Goal: Task Accomplishment & Management: Use online tool/utility

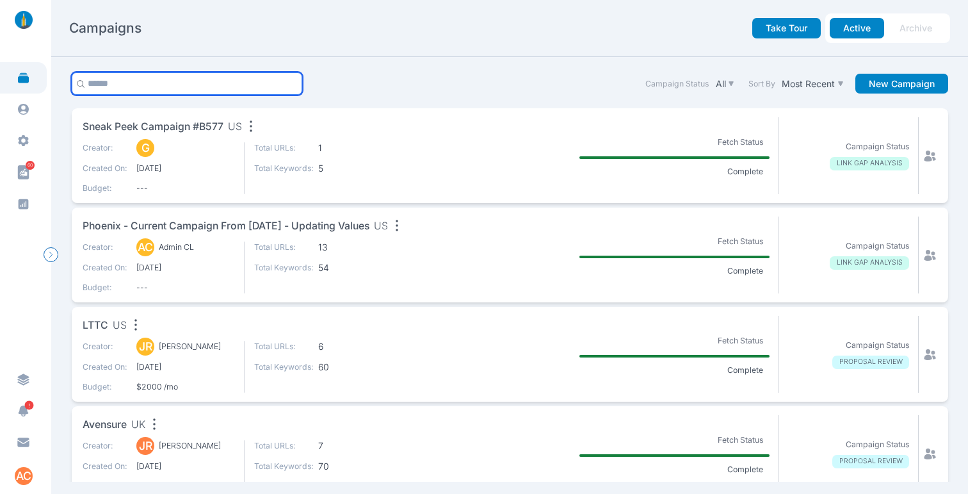
click at [203, 78] on input "text" at bounding box center [187, 83] width 231 height 22
type input "*******"
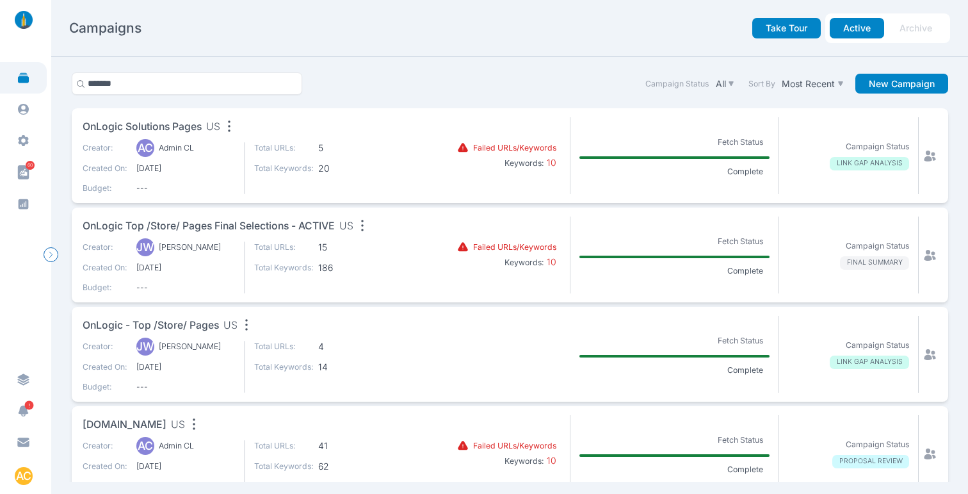
click at [174, 126] on span "OnLogic Solutions Pages" at bounding box center [142, 127] width 119 height 16
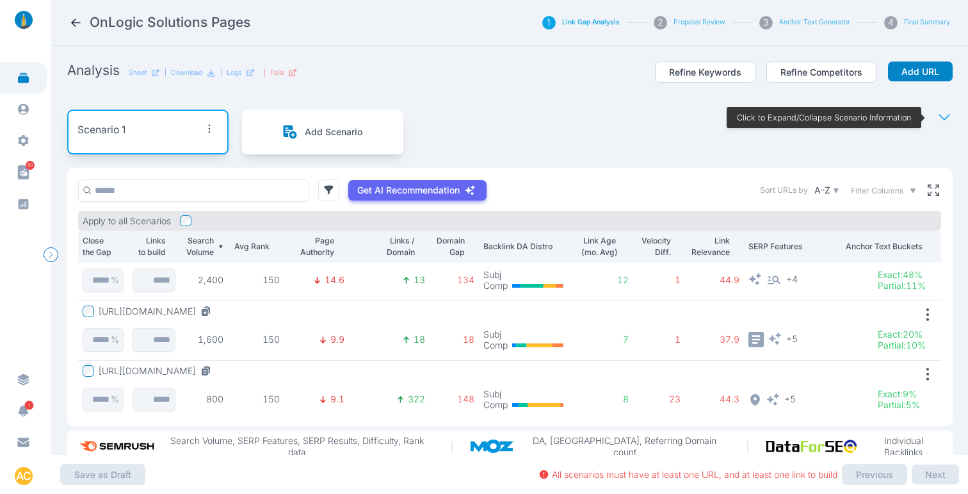
scroll to position [151, 0]
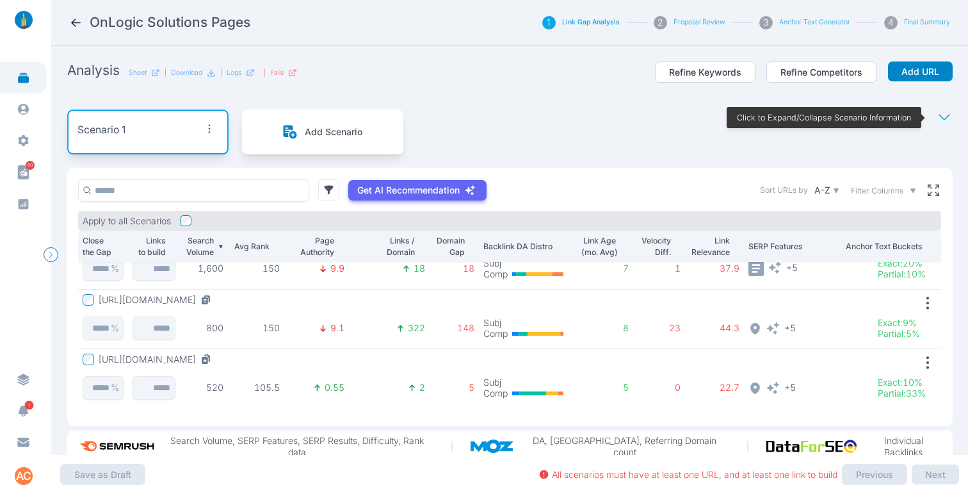
click at [937, 120] on icon at bounding box center [945, 118] width 16 height 16
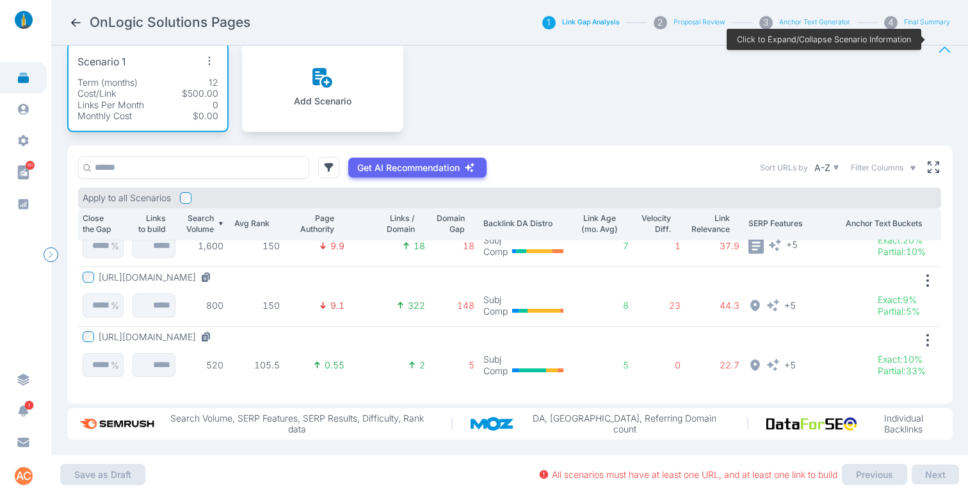
scroll to position [78, 0]
click at [928, 161] on icon at bounding box center [934, 167] width 12 height 12
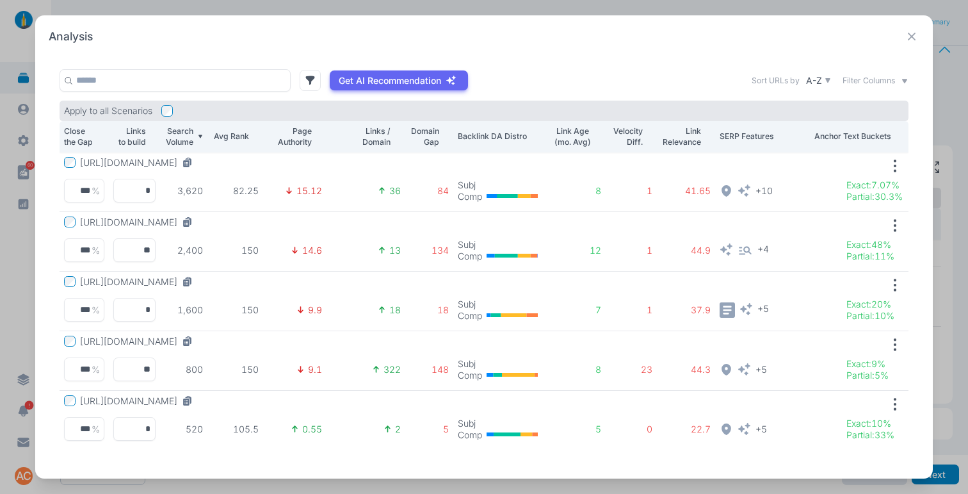
click at [915, 42] on icon at bounding box center [912, 37] width 16 height 16
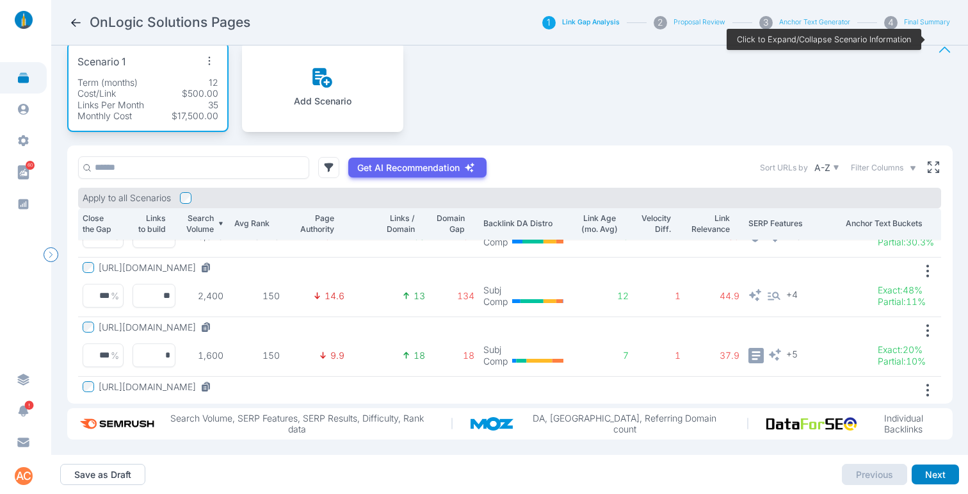
scroll to position [0, 0]
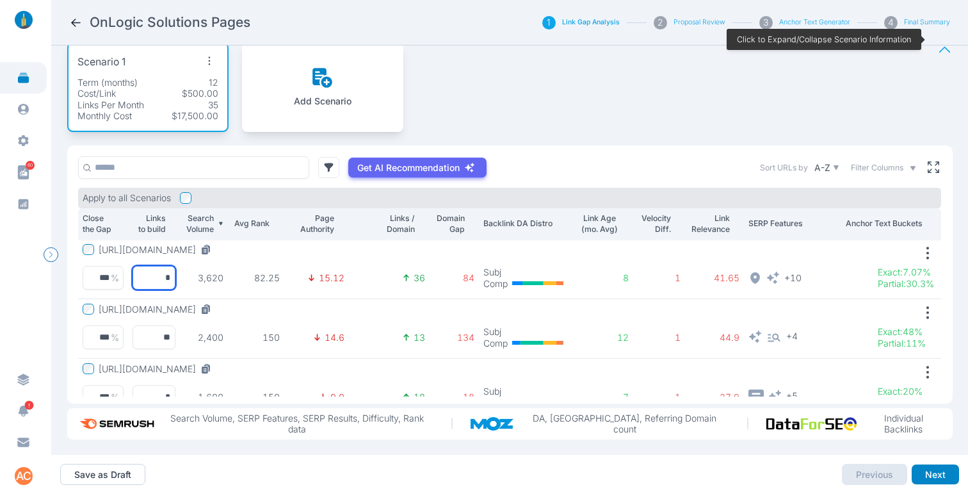
click at [159, 266] on input "*" at bounding box center [154, 278] width 43 height 24
type input "*"
click at [155, 327] on input "**" at bounding box center [154, 337] width 43 height 24
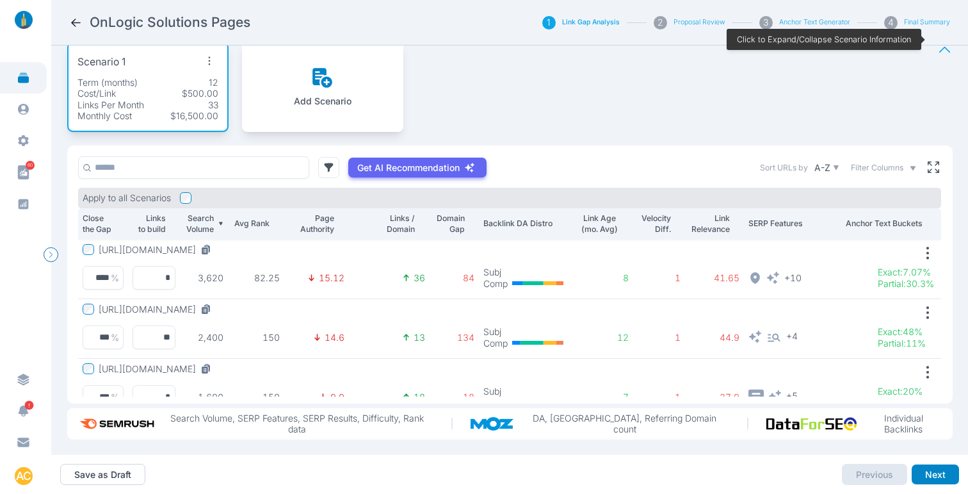
click at [216, 304] on button "[URL][DOMAIN_NAME]" at bounding box center [158, 310] width 118 height 12
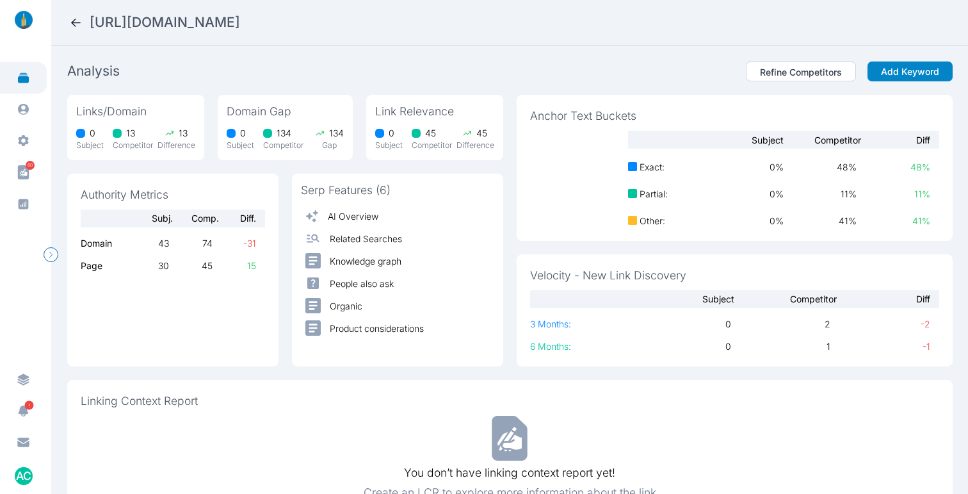
click at [70, 20] on icon at bounding box center [75, 22] width 13 height 13
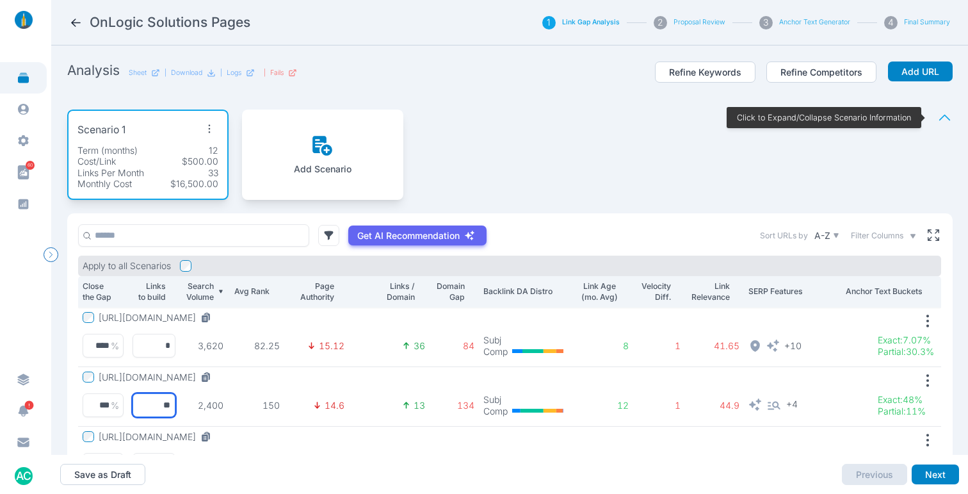
click at [156, 405] on input "**" at bounding box center [154, 405] width 43 height 24
type input "**"
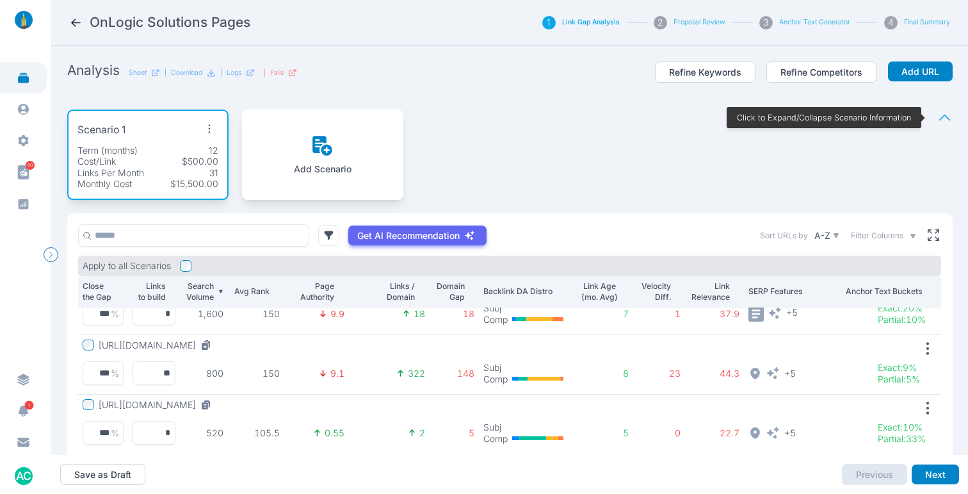
scroll to position [148, 0]
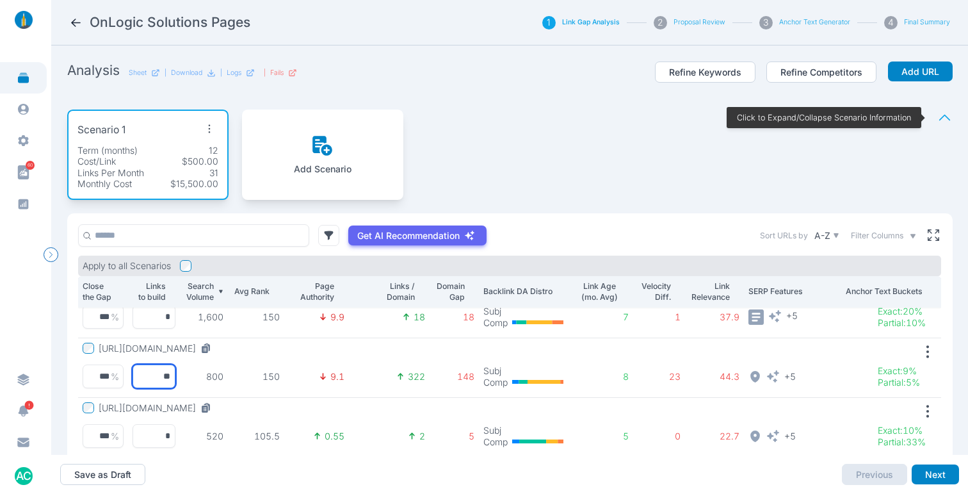
click at [159, 377] on input "**" at bounding box center [154, 376] width 43 height 24
type input "*"
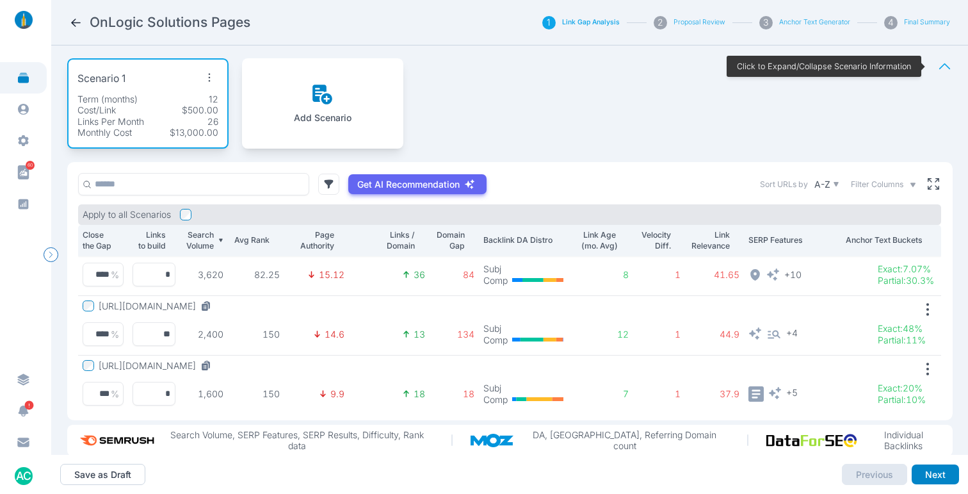
scroll to position [0, 0]
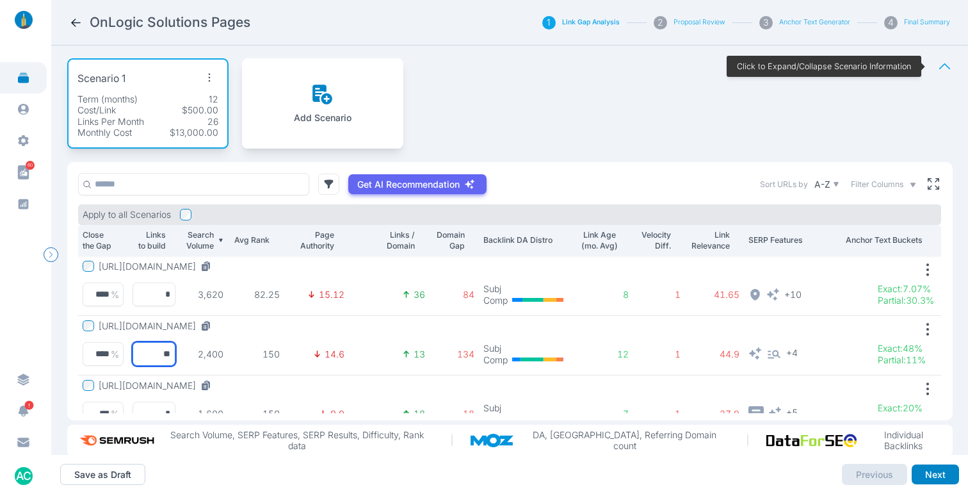
click at [152, 352] on input "**" at bounding box center [154, 354] width 43 height 24
click at [152, 352] on input "**" at bounding box center [154, 353] width 43 height 24
type input "*"
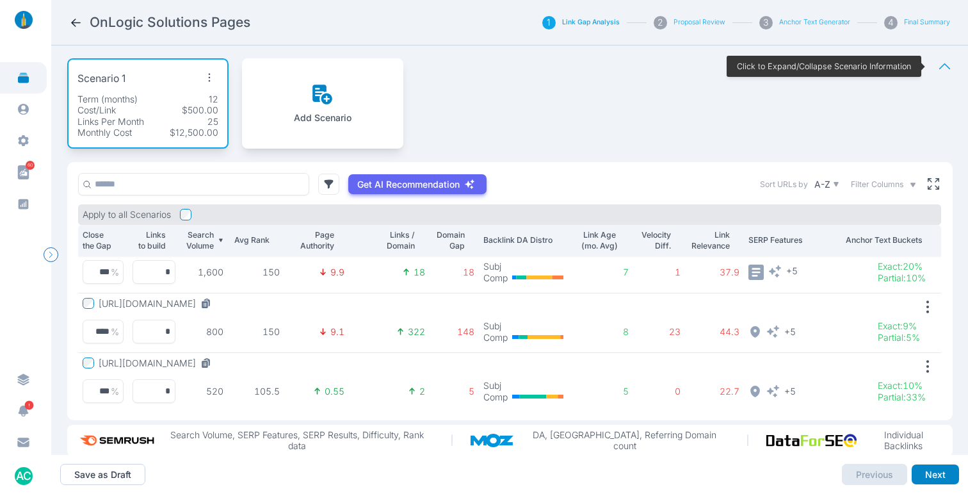
scroll to position [151, 0]
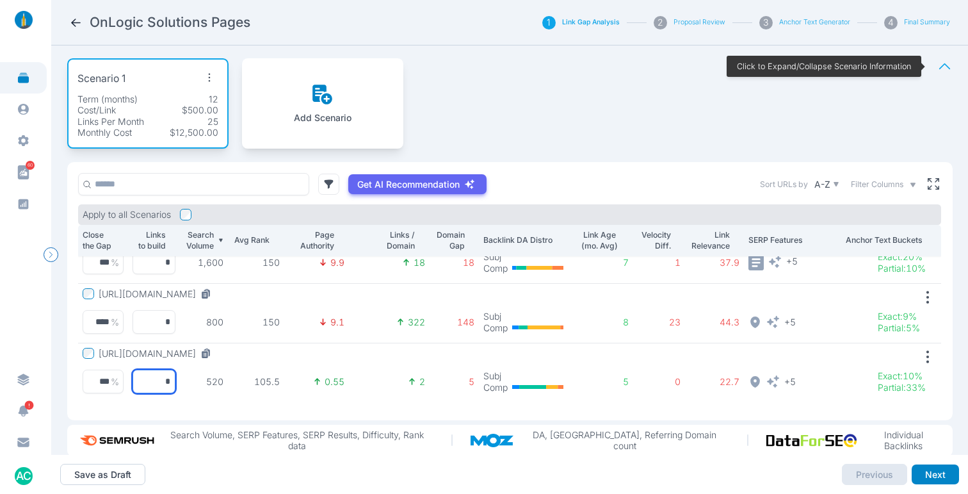
click at [147, 379] on input "*" at bounding box center [154, 381] width 43 height 24
type input "*"
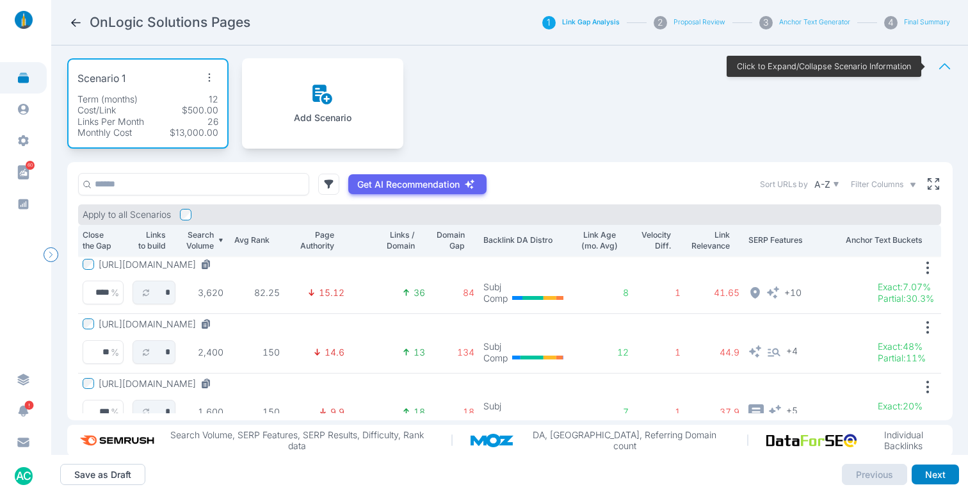
scroll to position [0, 0]
click at [150, 353] on input "*" at bounding box center [154, 354] width 43 height 24
type input "*"
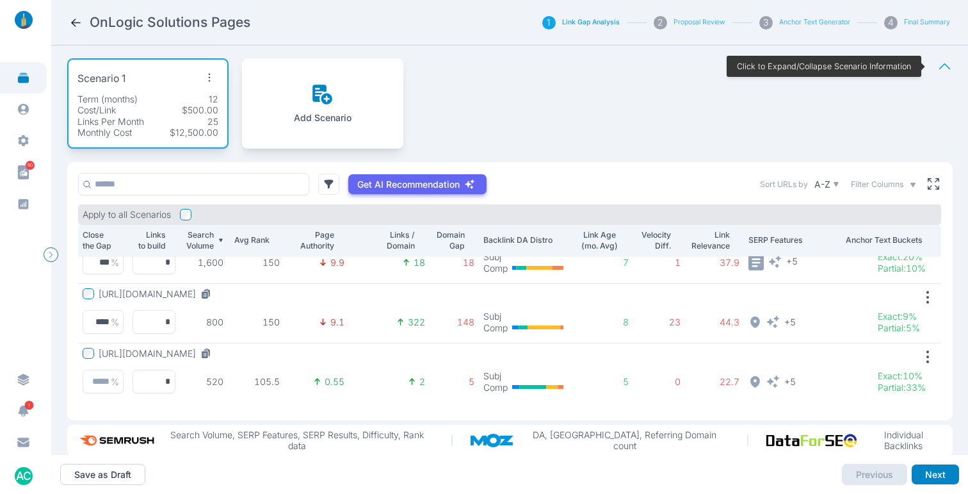
scroll to position [78, 0]
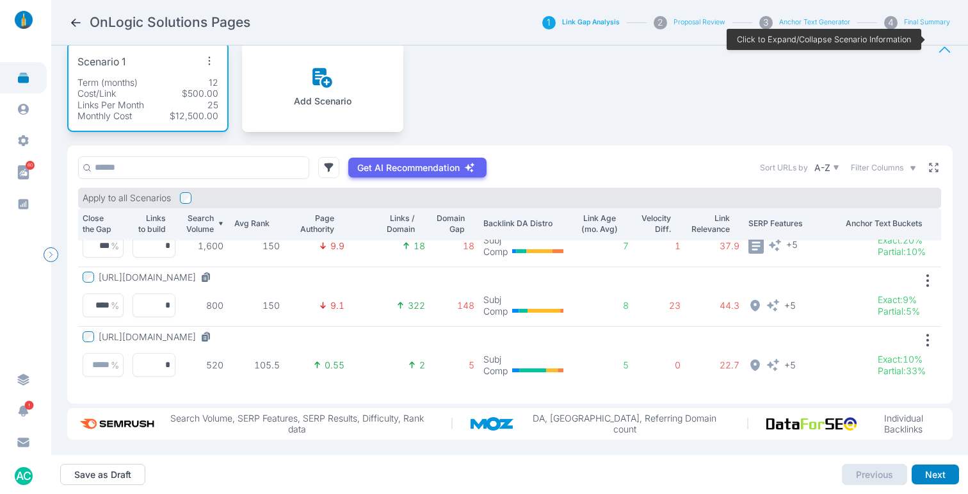
click at [926, 163] on button at bounding box center [934, 167] width 16 height 16
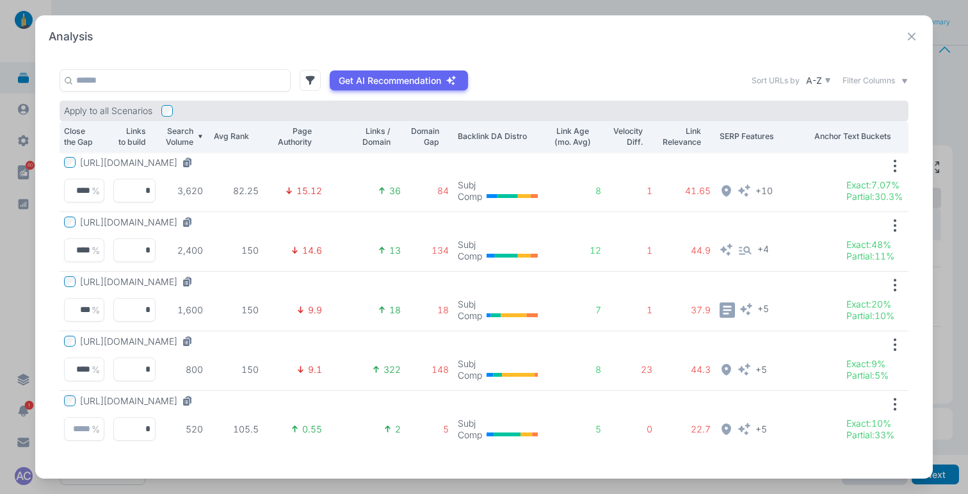
click at [133, 137] on p "Links to build" at bounding box center [129, 137] width 33 height 22
click at [909, 37] on icon at bounding box center [912, 37] width 16 height 16
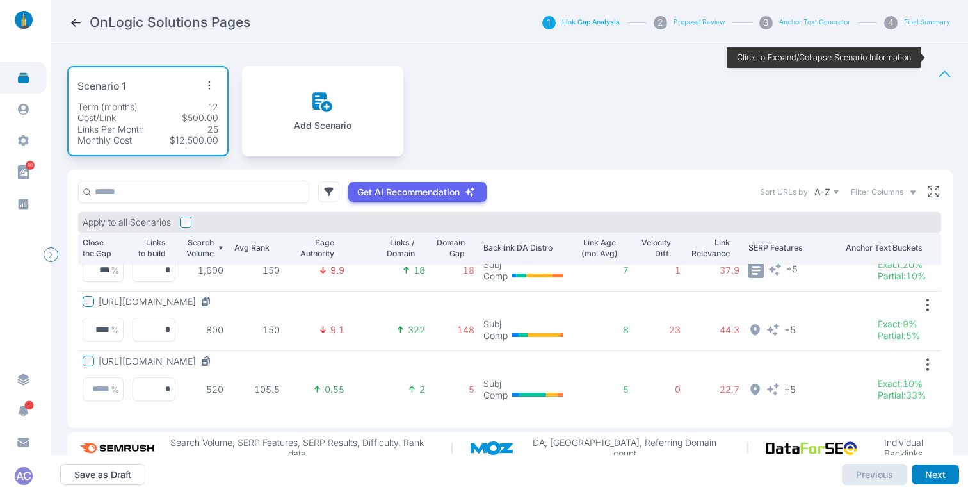
scroll to position [0, 0]
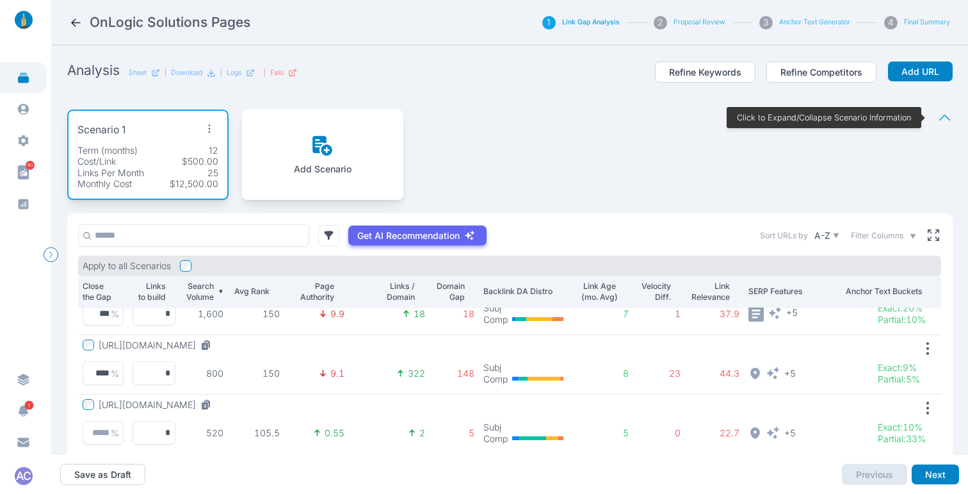
click at [211, 128] on icon "button" at bounding box center [209, 129] width 18 height 18
click at [182, 156] on span "Edit Scenario" at bounding box center [186, 154] width 54 height 11
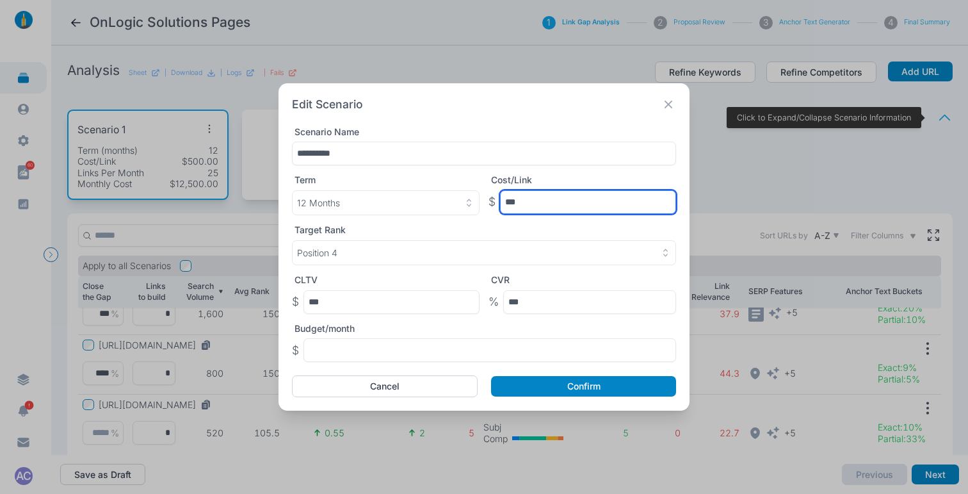
click at [534, 204] on input "***" at bounding box center [588, 202] width 176 height 24
type input "***"
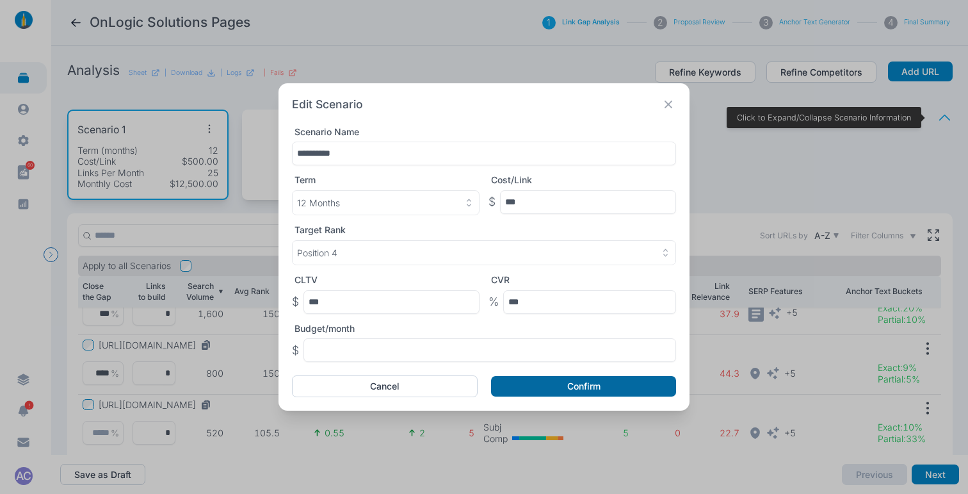
click at [581, 392] on button "Confirm" at bounding box center [583, 386] width 185 height 20
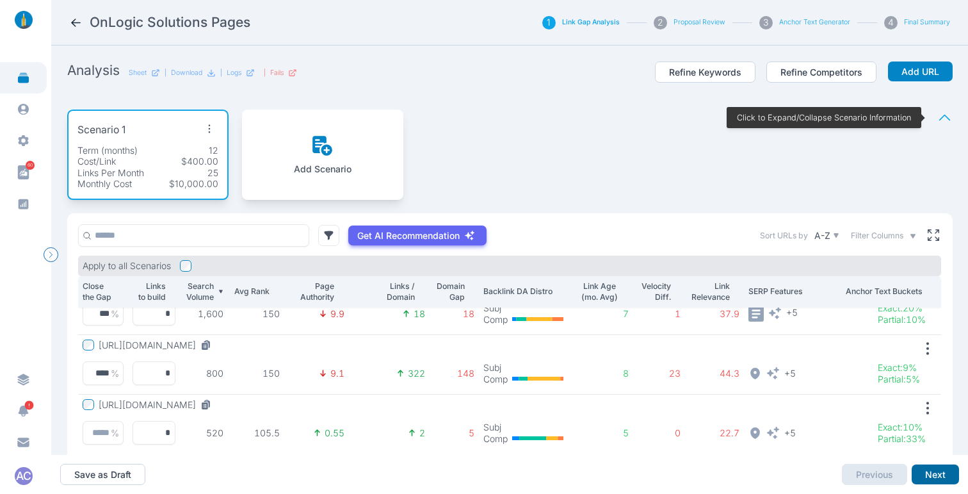
click at [943, 477] on button "Next" at bounding box center [935, 474] width 47 height 20
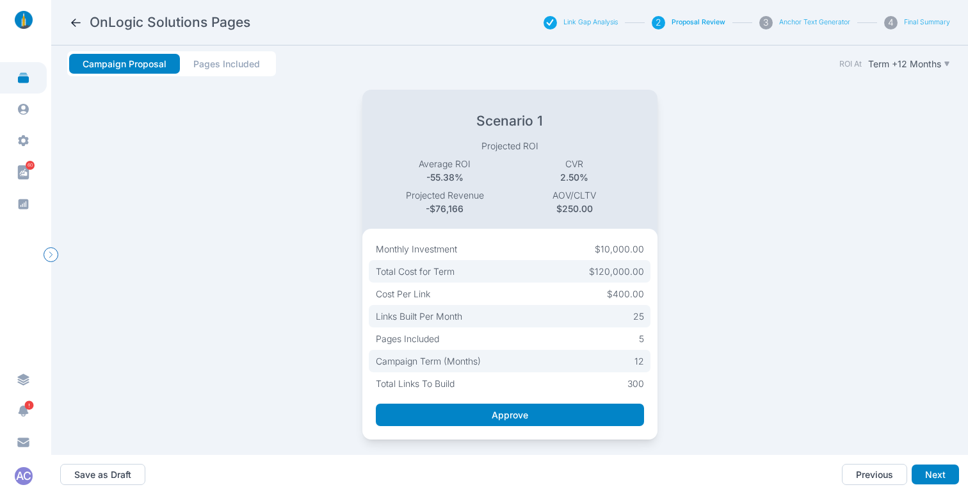
scroll to position [58, 0]
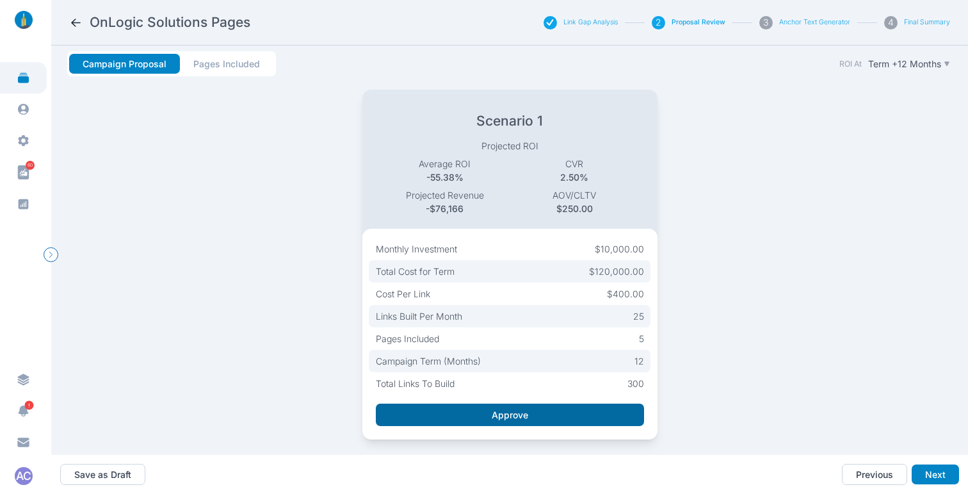
click at [564, 403] on button "Approve" at bounding box center [510, 414] width 268 height 22
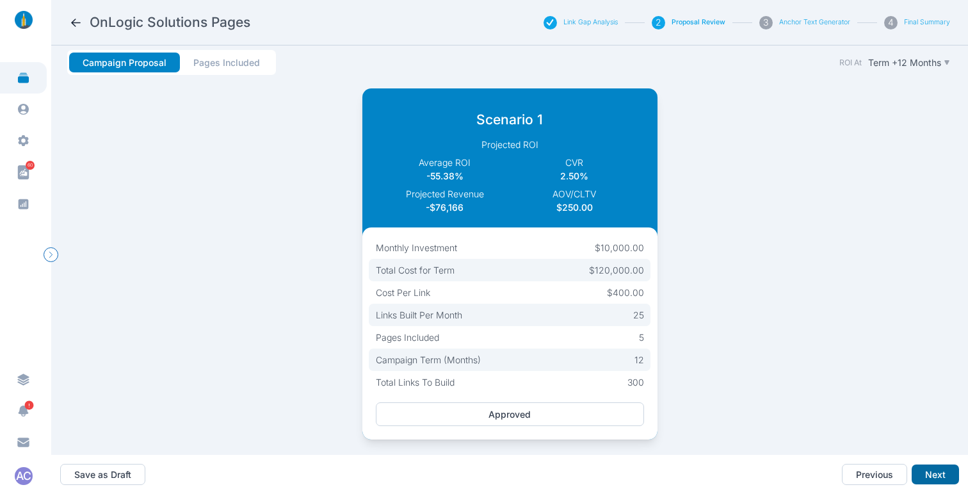
click at [930, 478] on button "Next" at bounding box center [935, 474] width 47 height 20
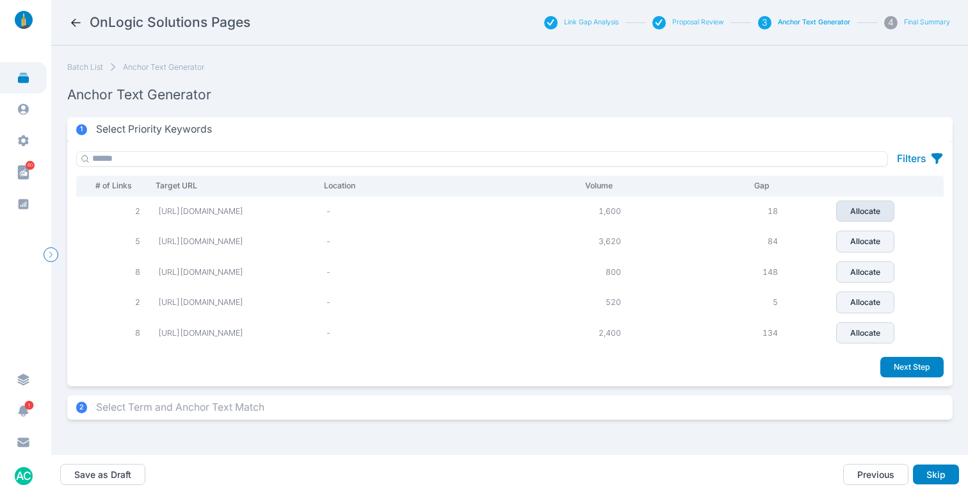
click at [857, 217] on p "Allocate" at bounding box center [865, 212] width 30 height 12
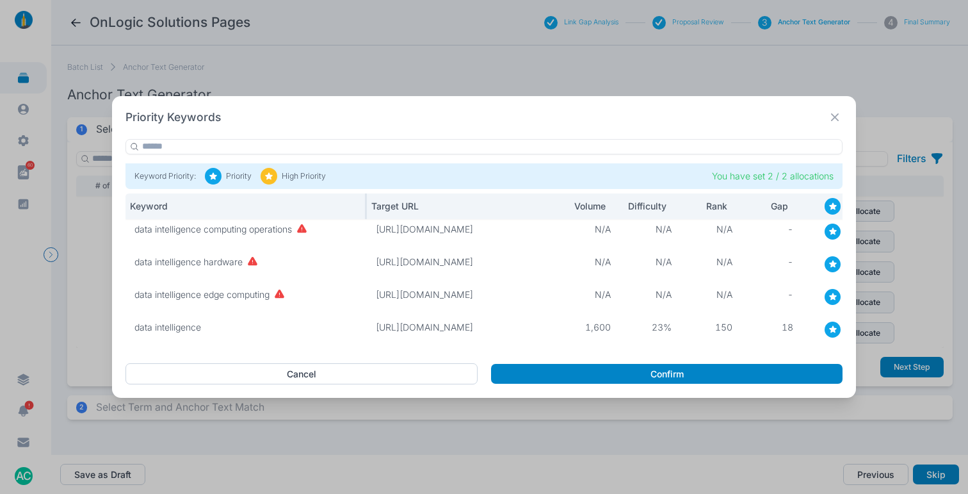
drag, startPoint x: 284, startPoint y: 206, endPoint x: 365, endPoint y: 206, distance: 81.3
click at [365, 206] on div at bounding box center [366, 206] width 3 height 26
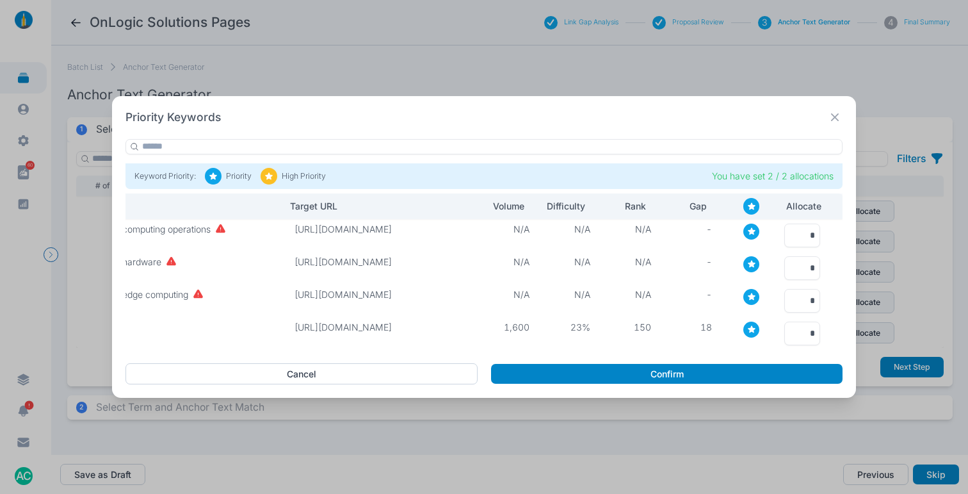
scroll to position [0, 80]
click at [799, 292] on input "*" at bounding box center [804, 301] width 36 height 24
type input "*"
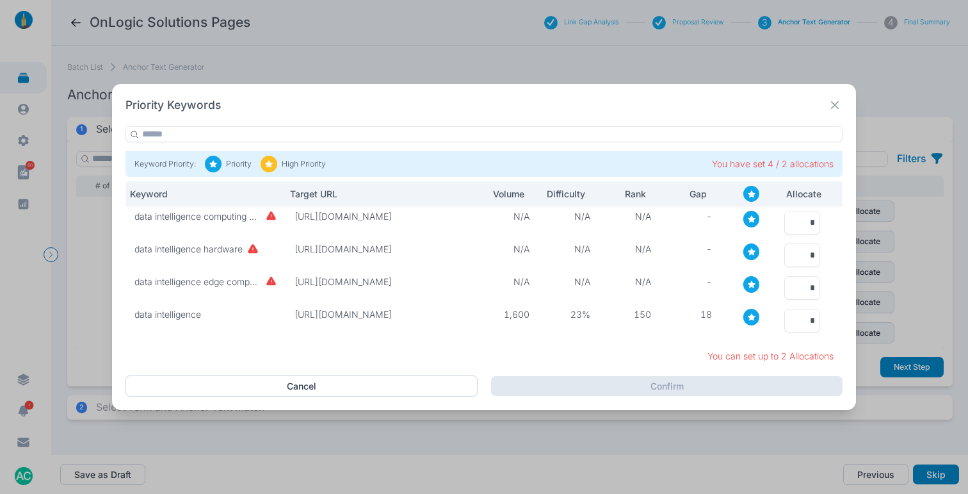
scroll to position [0, 0]
click at [800, 326] on input "*" at bounding box center [802, 321] width 36 height 24
type input "*"
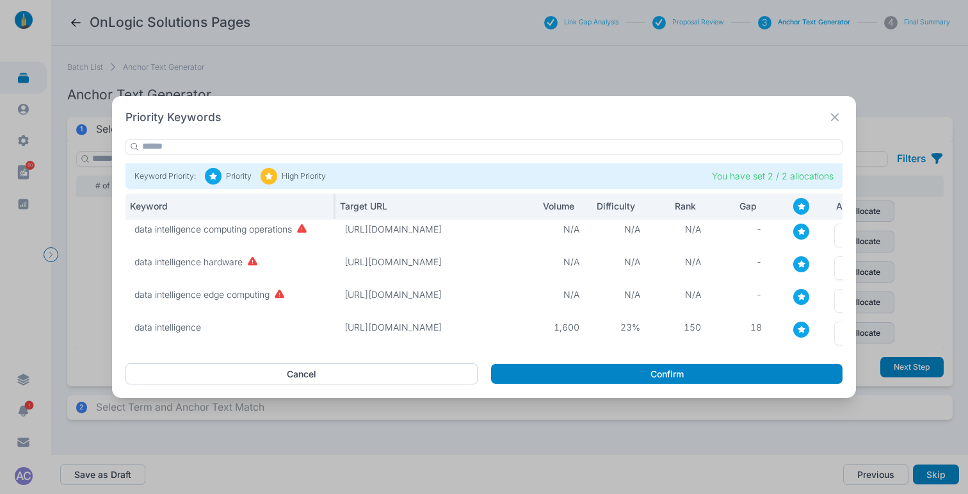
drag, startPoint x: 284, startPoint y: 203, endPoint x: 334, endPoint y: 204, distance: 50.0
click at [334, 204] on div at bounding box center [335, 206] width 3 height 26
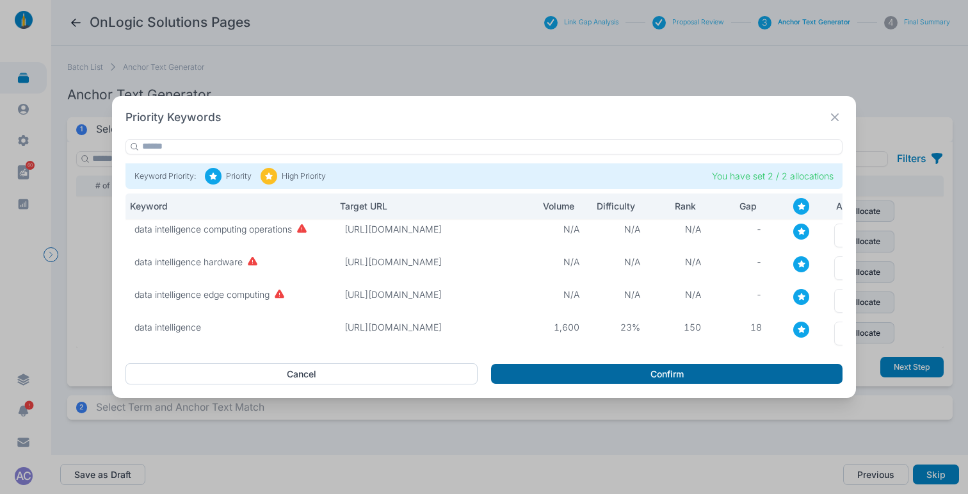
click at [692, 382] on button "Confirm" at bounding box center [667, 374] width 352 height 20
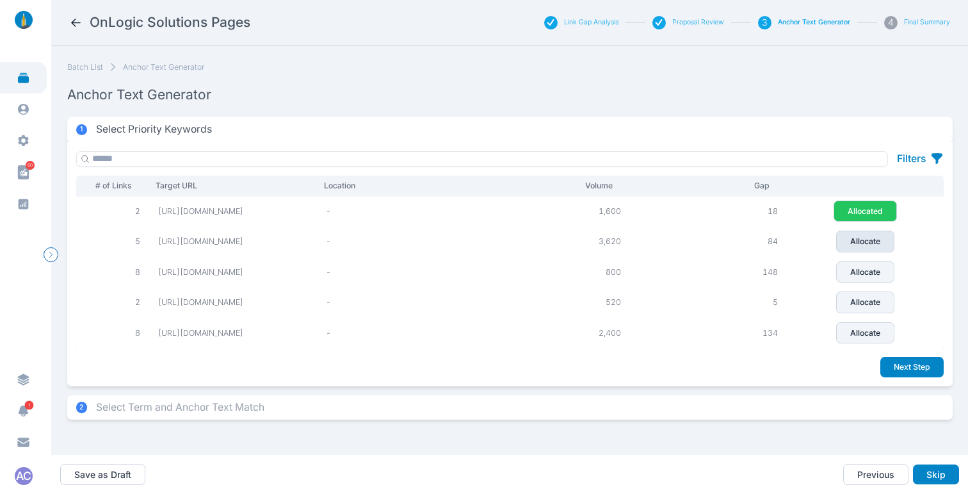
click at [859, 247] on p "Allocate" at bounding box center [865, 242] width 30 height 12
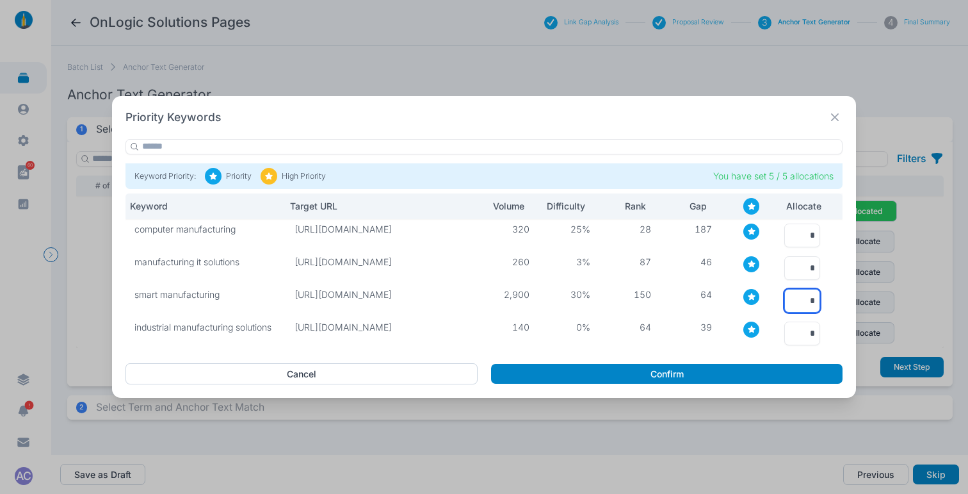
click at [803, 295] on input "*" at bounding box center [802, 301] width 36 height 24
type input "*"
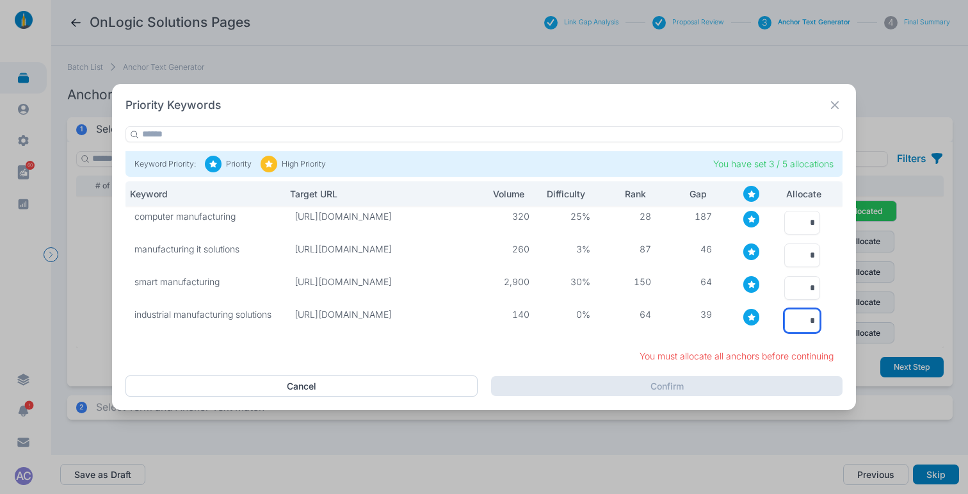
click at [801, 317] on input "*" at bounding box center [802, 321] width 36 height 24
type input "*"
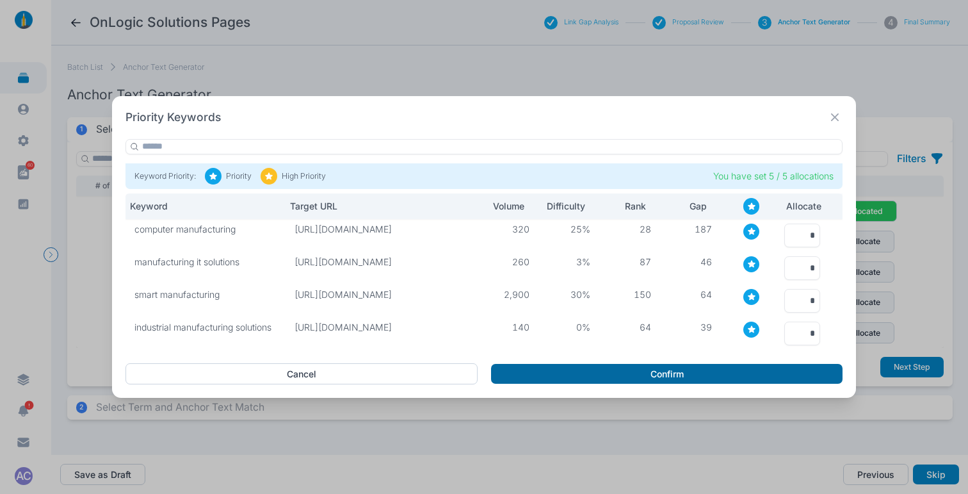
click at [677, 369] on button "Confirm" at bounding box center [667, 374] width 352 height 20
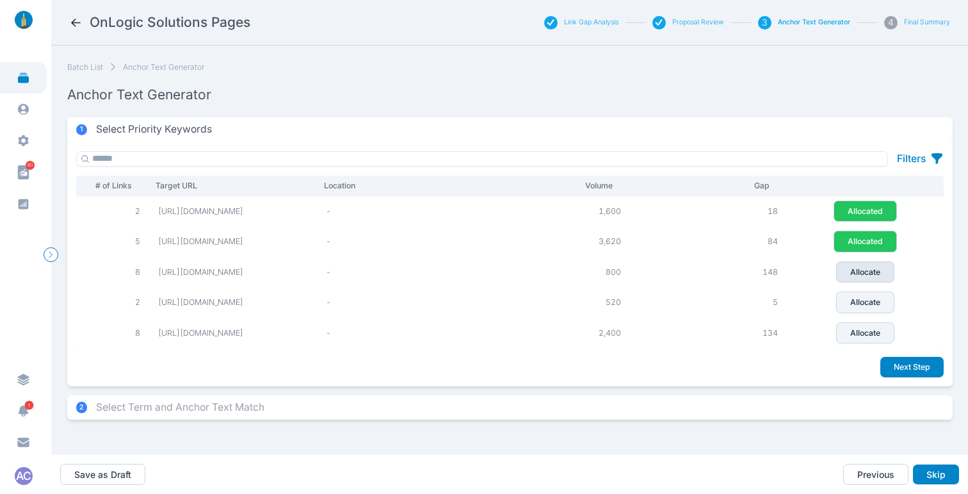
click at [851, 275] on button "Allocate" at bounding box center [865, 272] width 58 height 22
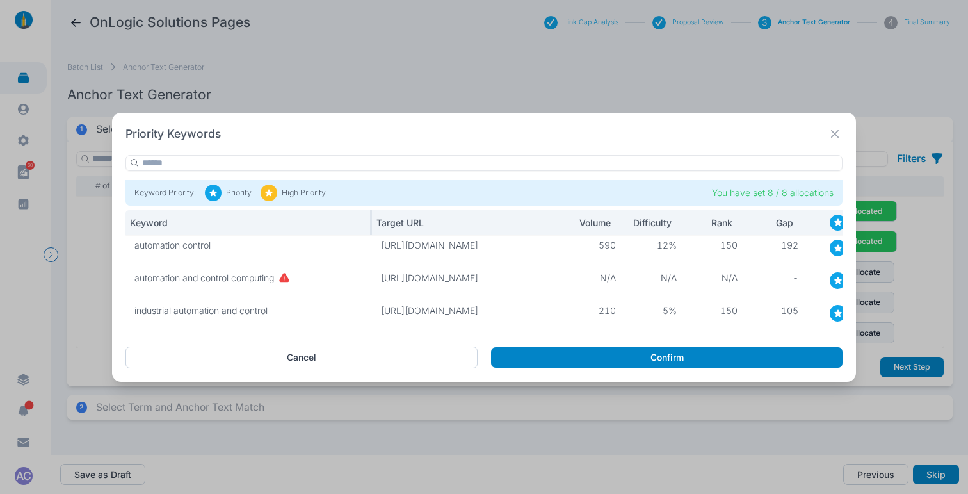
drag, startPoint x: 284, startPoint y: 223, endPoint x: 371, endPoint y: 223, distance: 86.5
click at [371, 223] on div at bounding box center [371, 223] width 3 height 26
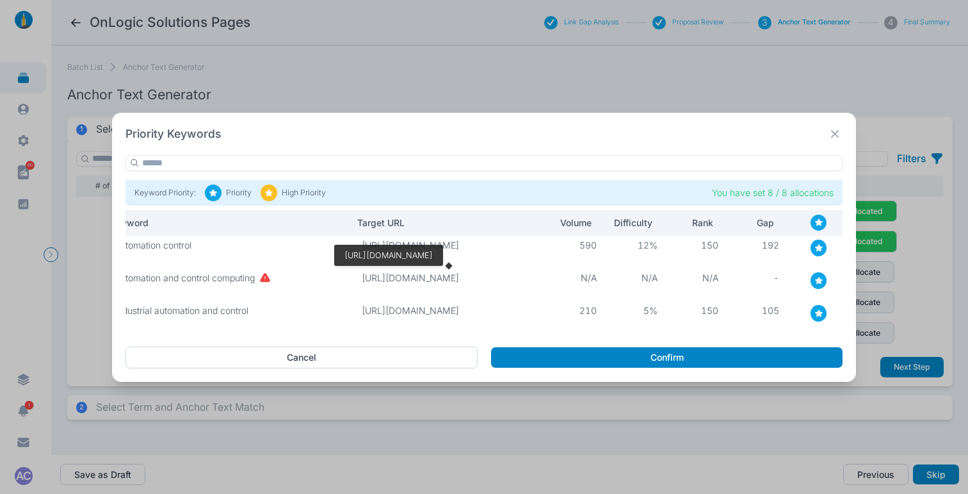
scroll to position [0, 86]
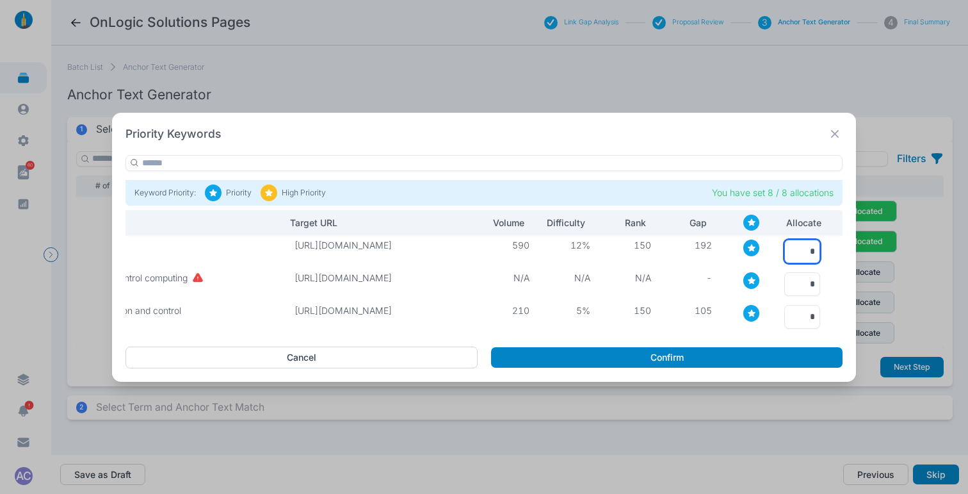
click at [803, 245] on input "*" at bounding box center [802, 251] width 36 height 24
type input "*"
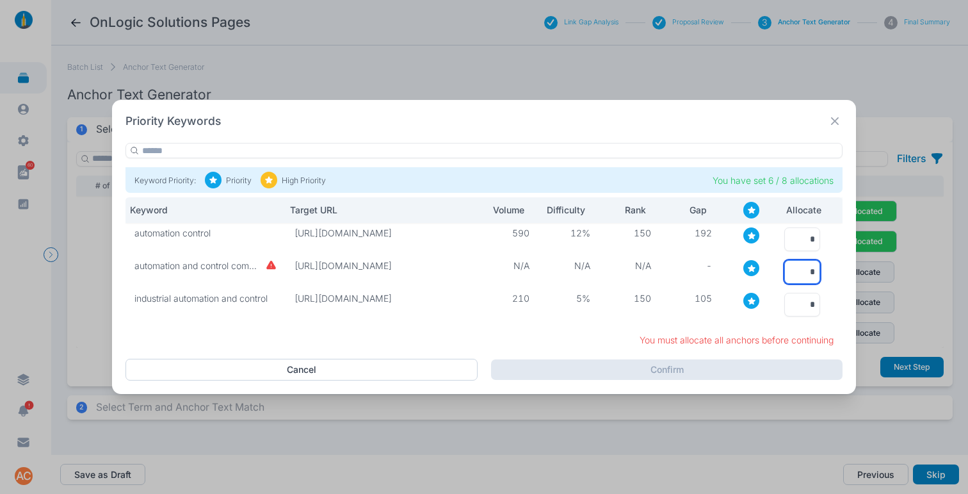
click at [810, 272] on input "*" at bounding box center [802, 272] width 36 height 24
type input "*"
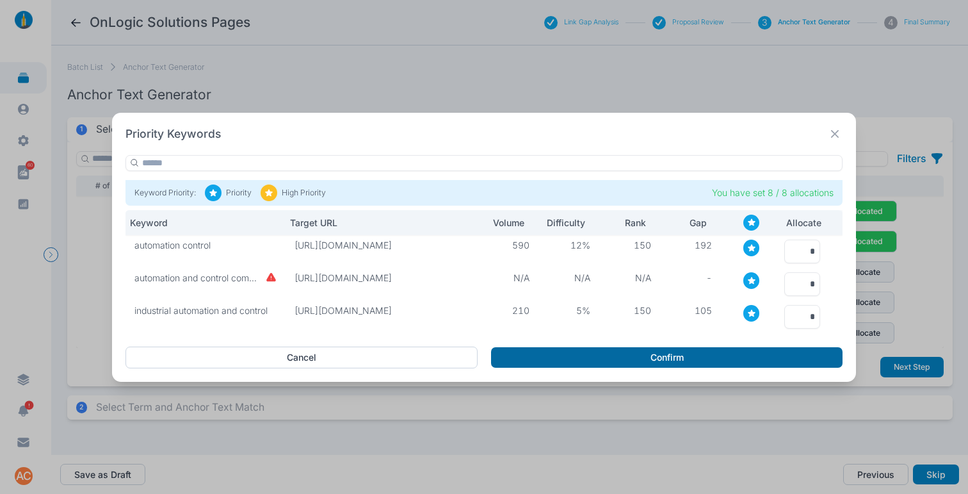
click at [707, 359] on button "Confirm" at bounding box center [667, 357] width 352 height 20
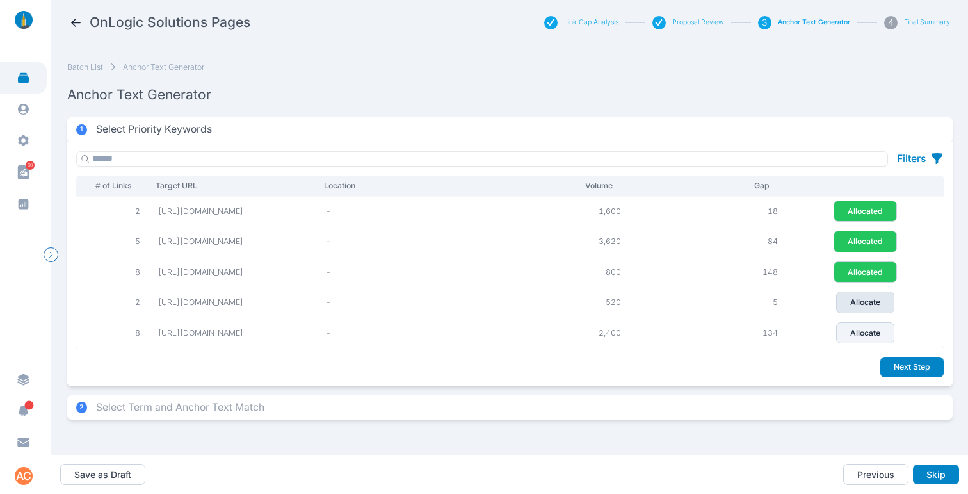
click at [868, 308] on p "Allocate" at bounding box center [865, 302] width 30 height 12
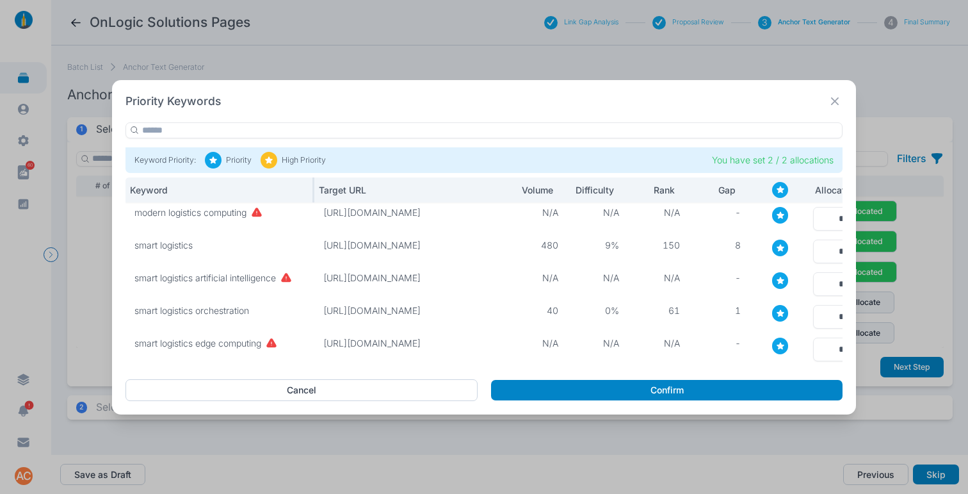
drag, startPoint x: 283, startPoint y: 190, endPoint x: 312, endPoint y: 190, distance: 28.8
click at [313, 190] on div at bounding box center [314, 190] width 3 height 26
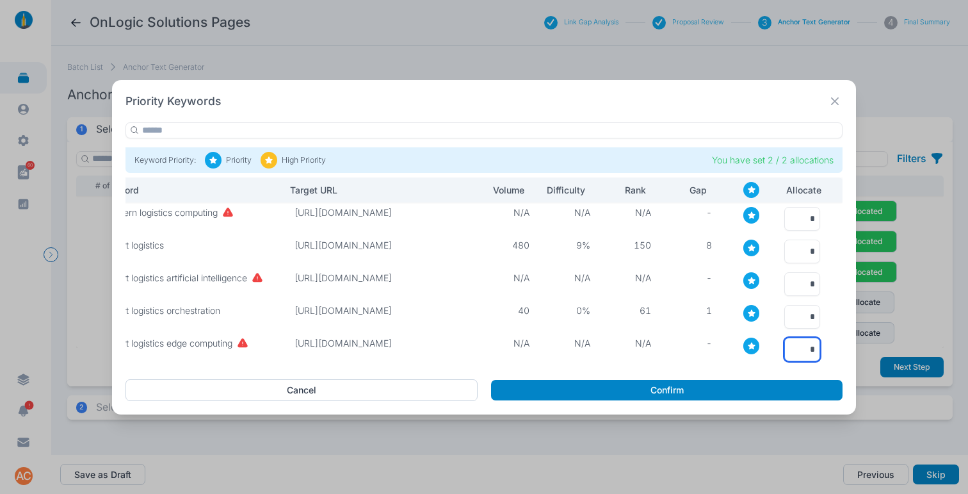
click at [800, 342] on input "*" at bounding box center [802, 349] width 36 height 24
type input "*"
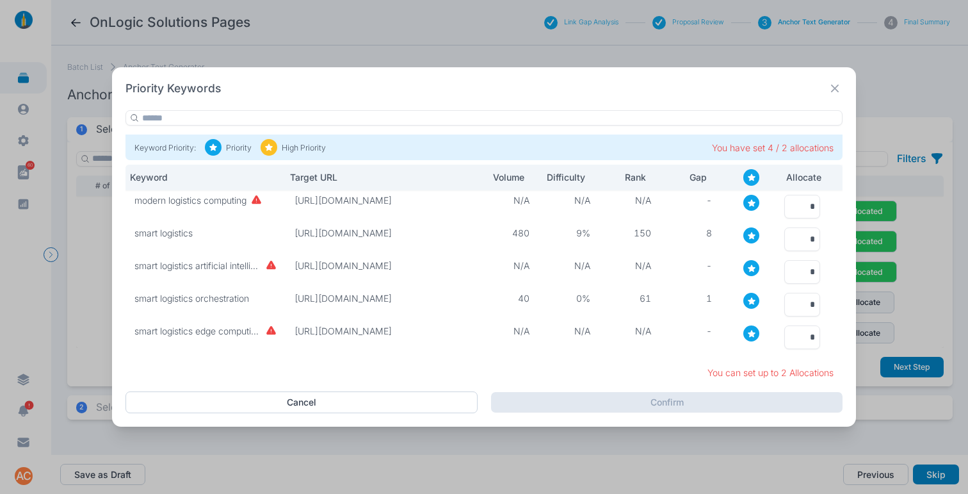
scroll to position [0, 0]
click at [797, 234] on input "*" at bounding box center [802, 239] width 36 height 24
type input "*"
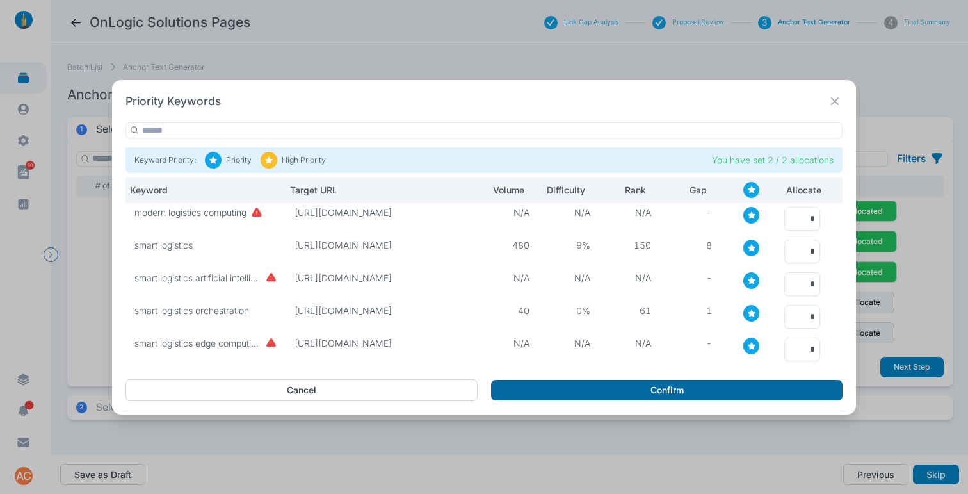
click at [700, 387] on button "Confirm" at bounding box center [667, 390] width 352 height 20
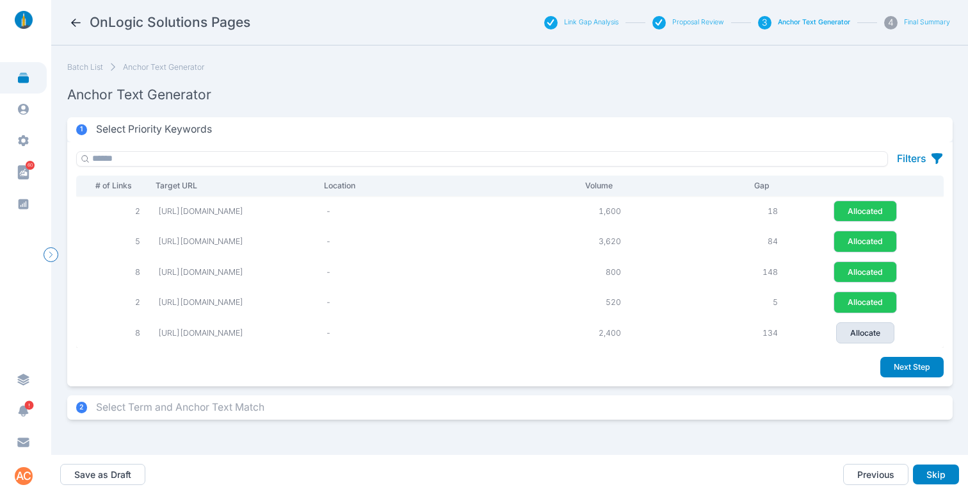
click at [868, 339] on p "Allocate" at bounding box center [865, 333] width 30 height 12
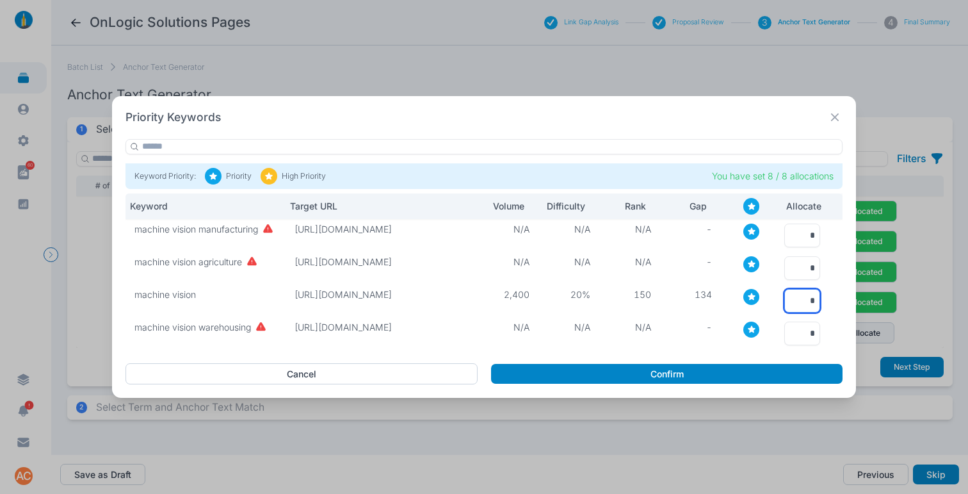
click at [786, 298] on input "*" at bounding box center [802, 301] width 36 height 24
type input "*"
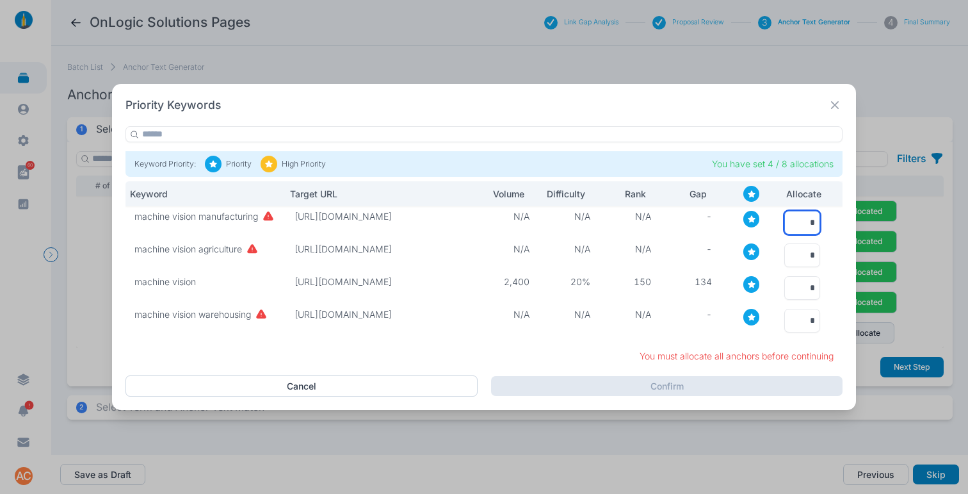
click at [791, 220] on input "*" at bounding box center [802, 223] width 36 height 24
type input "*"
click at [800, 252] on input "*" at bounding box center [802, 255] width 36 height 24
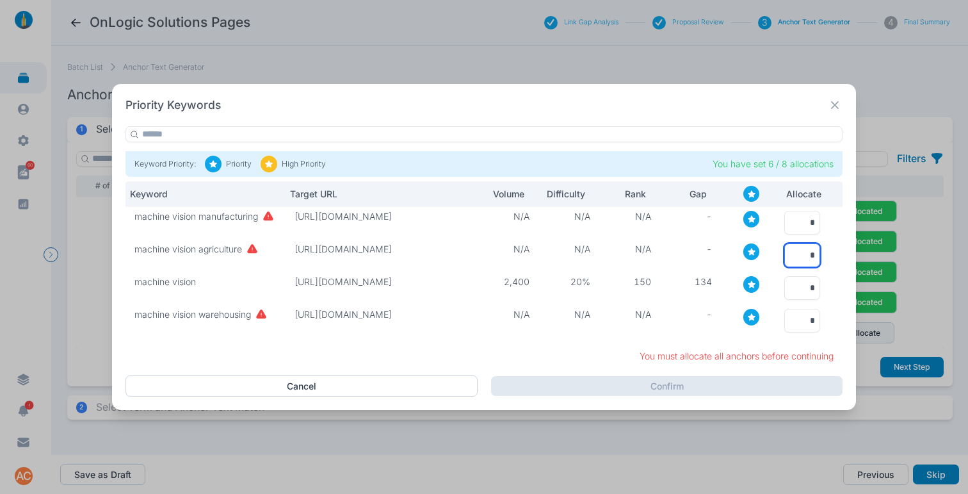
type input "*"
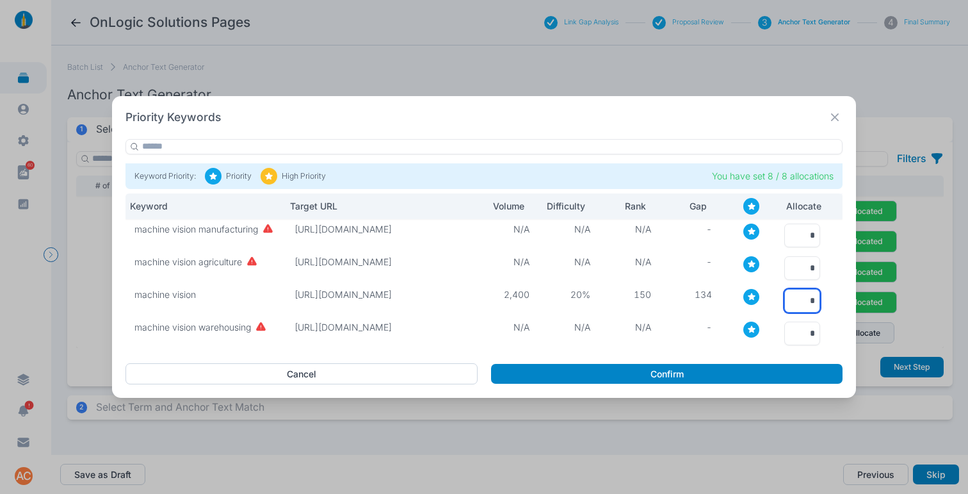
click at [804, 296] on input "*" at bounding box center [802, 301] width 36 height 24
click at [803, 296] on input "*" at bounding box center [802, 301] width 36 height 24
type input "*"
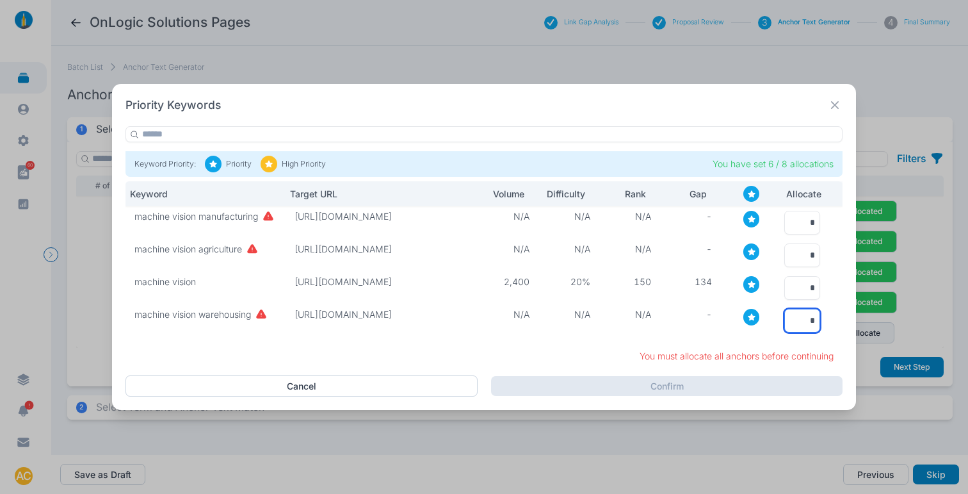
click at [807, 326] on input "*" at bounding box center [802, 321] width 36 height 24
type input "*"
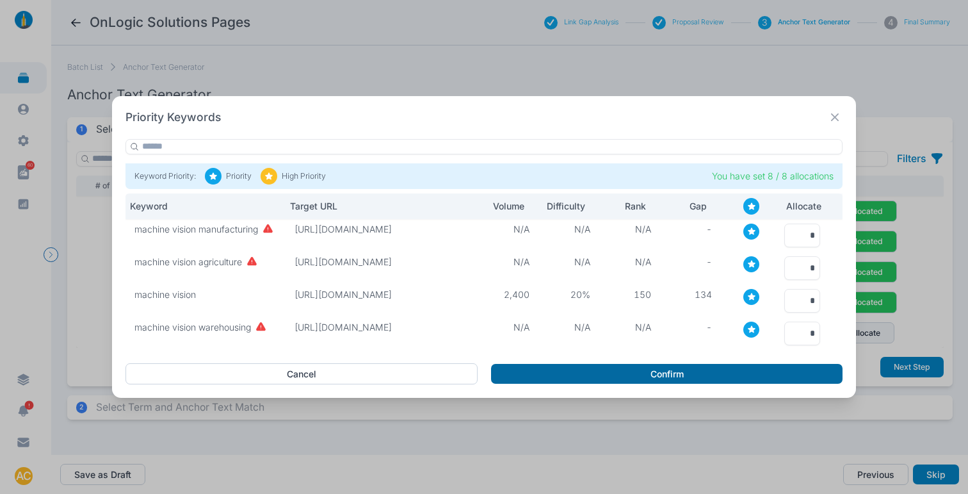
click at [728, 381] on button "Confirm" at bounding box center [667, 374] width 352 height 20
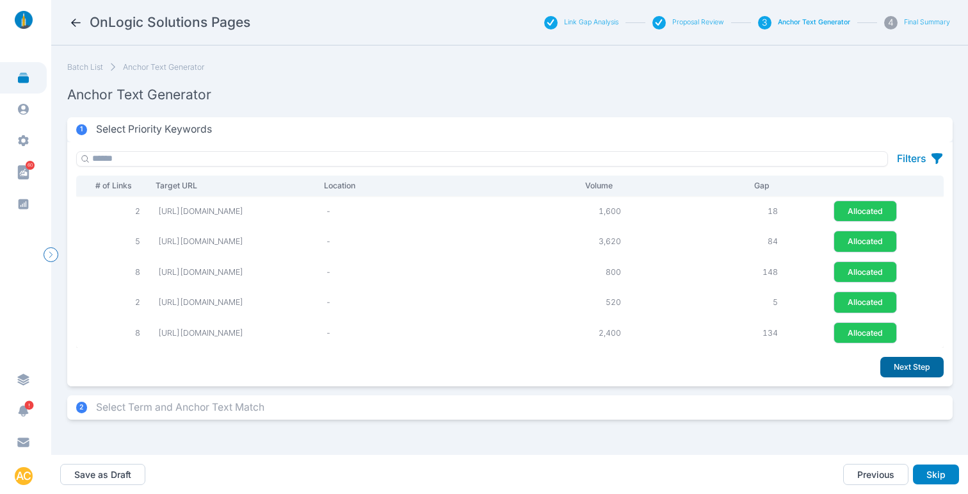
click at [897, 377] on button "Next Step" at bounding box center [912, 367] width 63 height 20
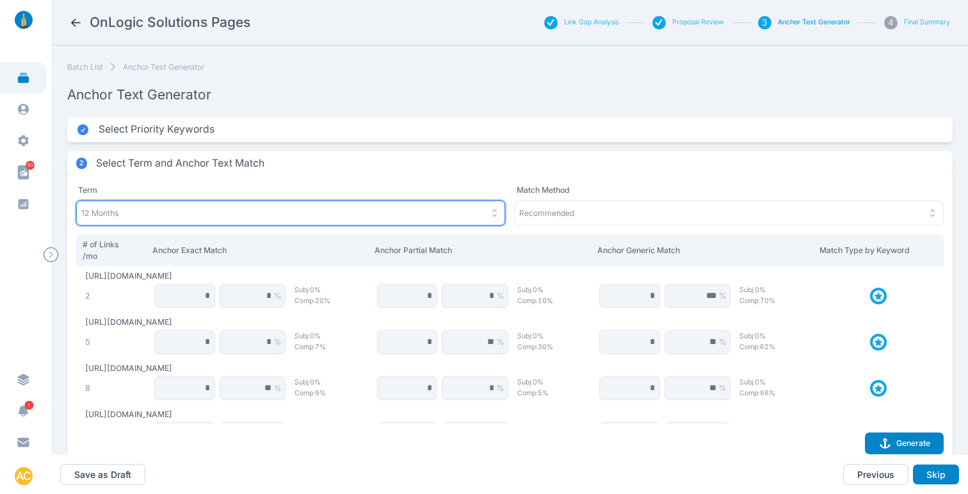
click at [225, 215] on div "12 Months" at bounding box center [290, 213] width 419 height 12
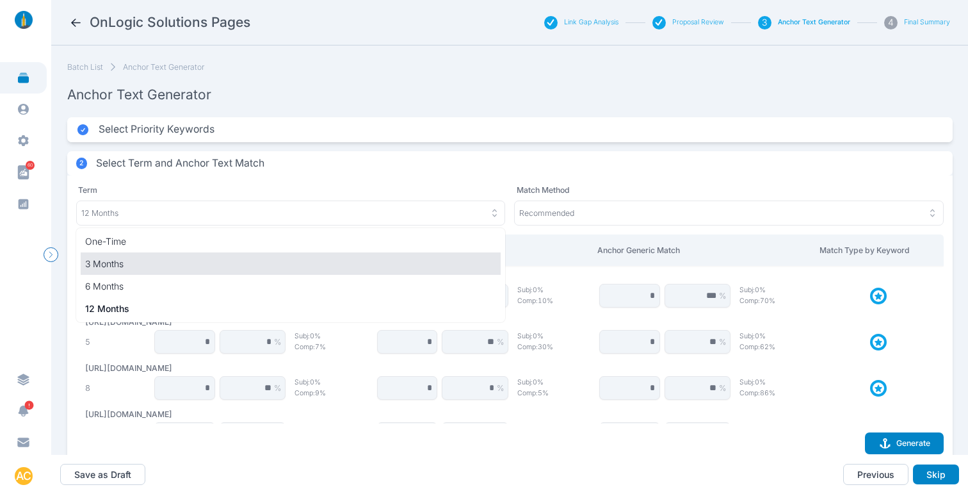
click at [136, 263] on p "3 Months" at bounding box center [291, 263] width 412 height 13
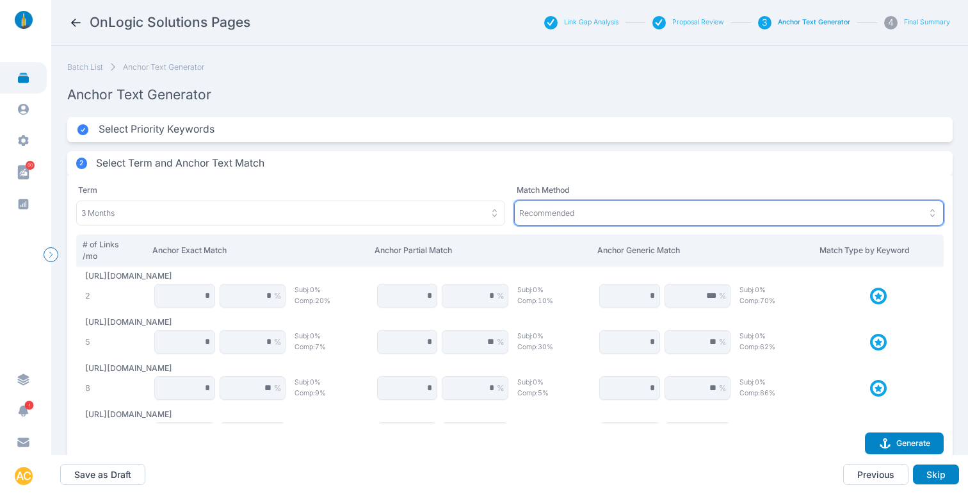
click at [579, 209] on div "Recommended" at bounding box center [728, 213] width 419 height 12
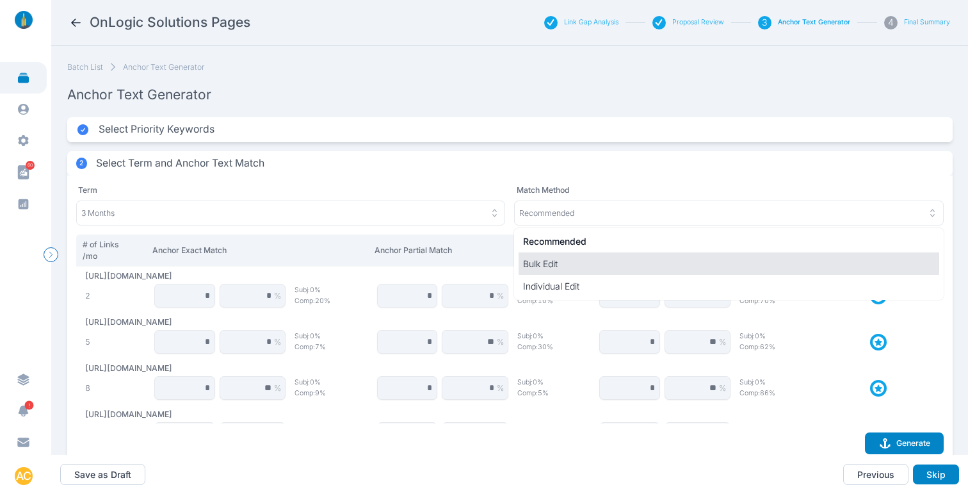
click at [535, 268] on p "Bulk Edit" at bounding box center [729, 263] width 412 height 13
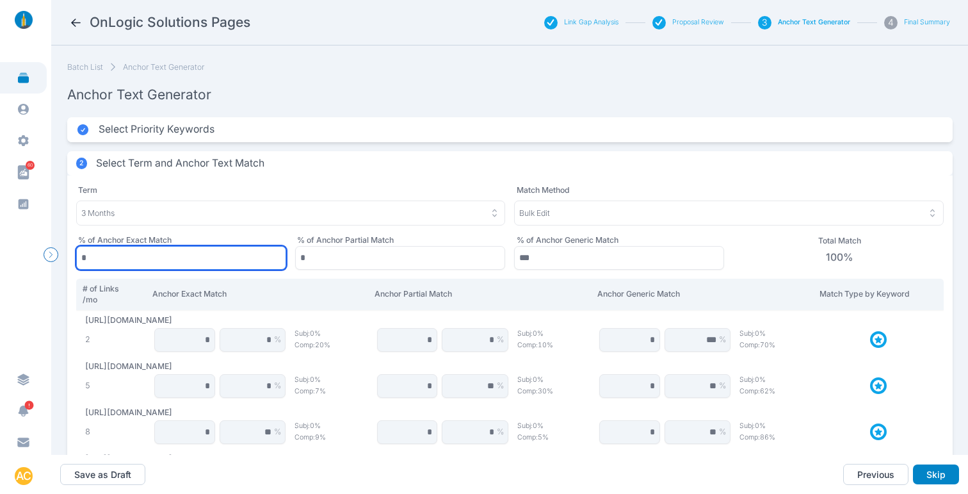
click at [168, 265] on input "*" at bounding box center [181, 258] width 210 height 24
type input "**"
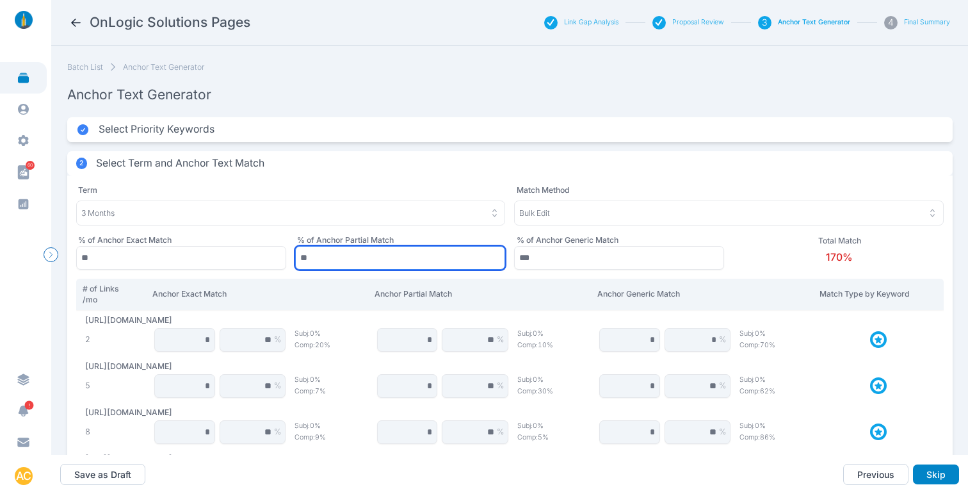
click at [343, 257] on input "**" at bounding box center [400, 258] width 210 height 24
type input "**"
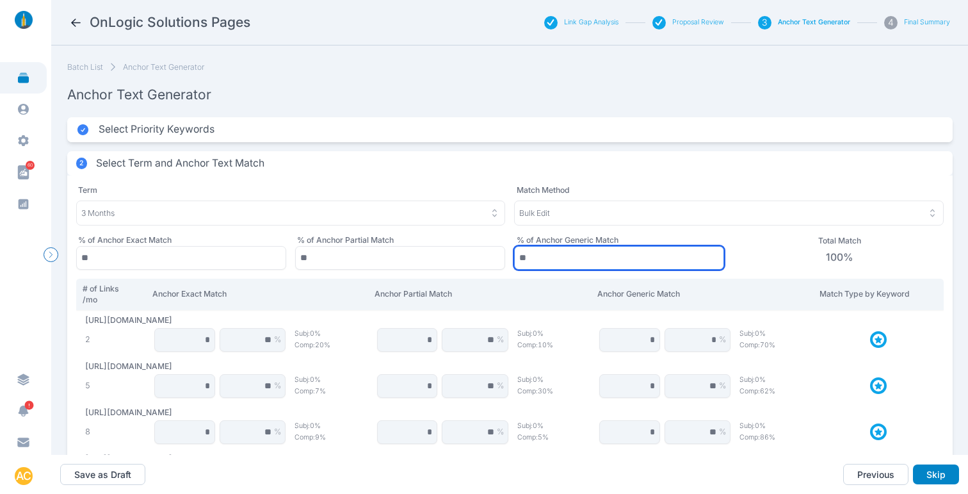
type input "**"
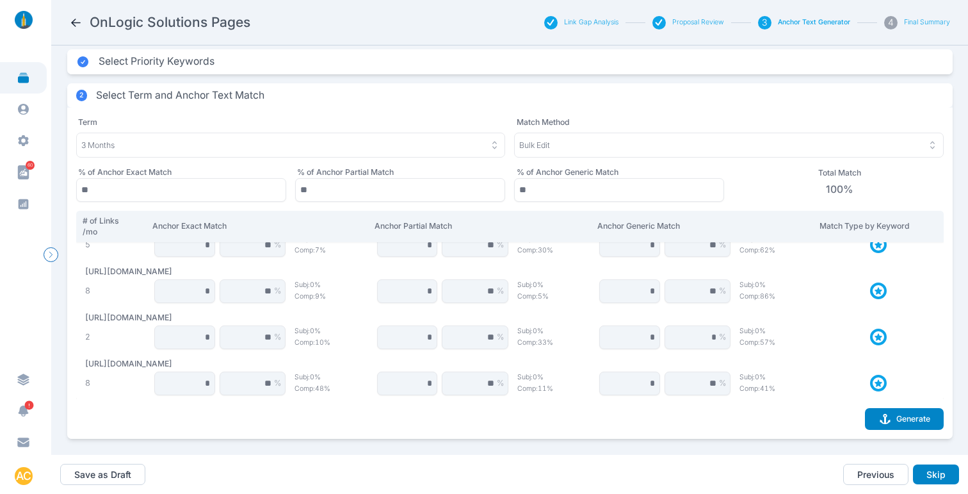
scroll to position [77, 0]
click at [902, 408] on button "Generate" at bounding box center [904, 419] width 79 height 22
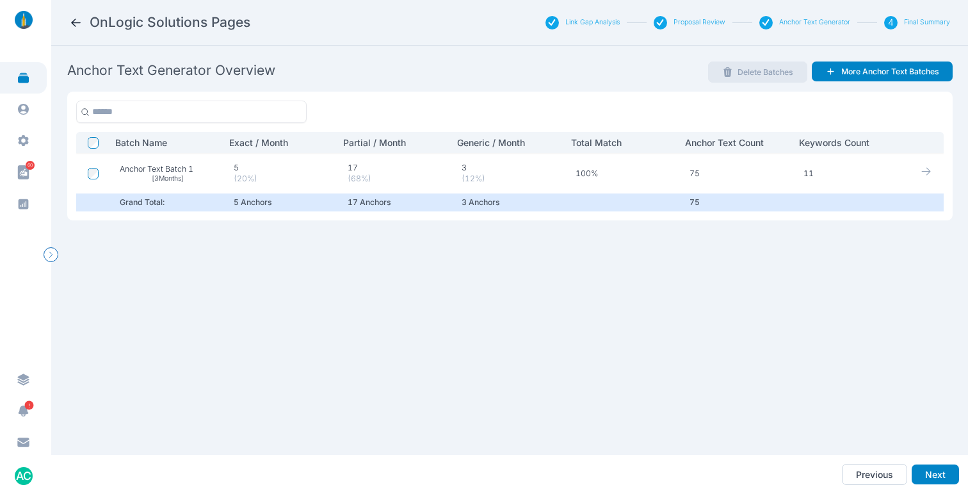
click at [921, 172] on icon at bounding box center [927, 172] width 12 height 12
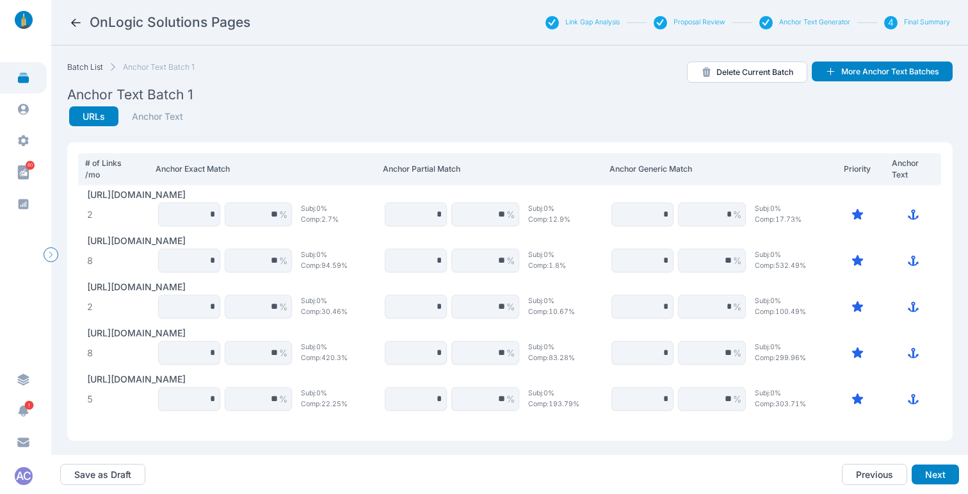
scroll to position [3, 0]
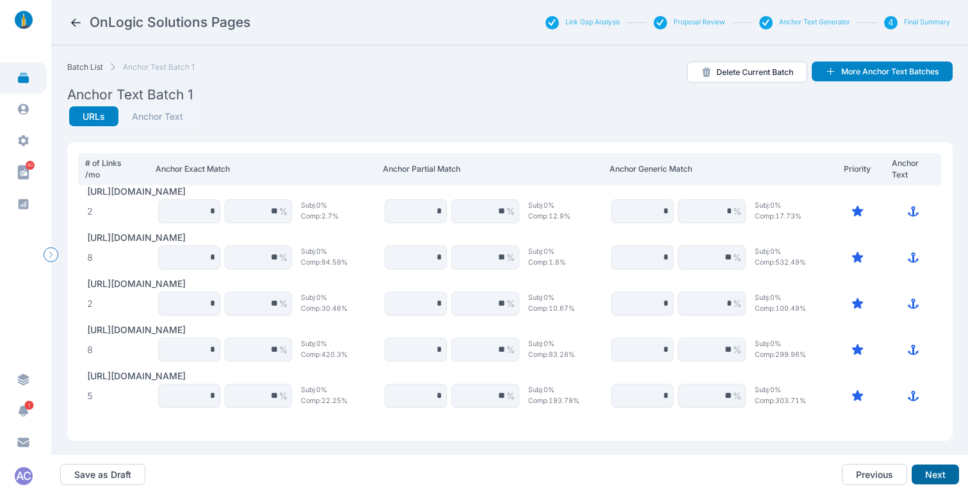
click at [933, 473] on button "Next" at bounding box center [935, 474] width 47 height 20
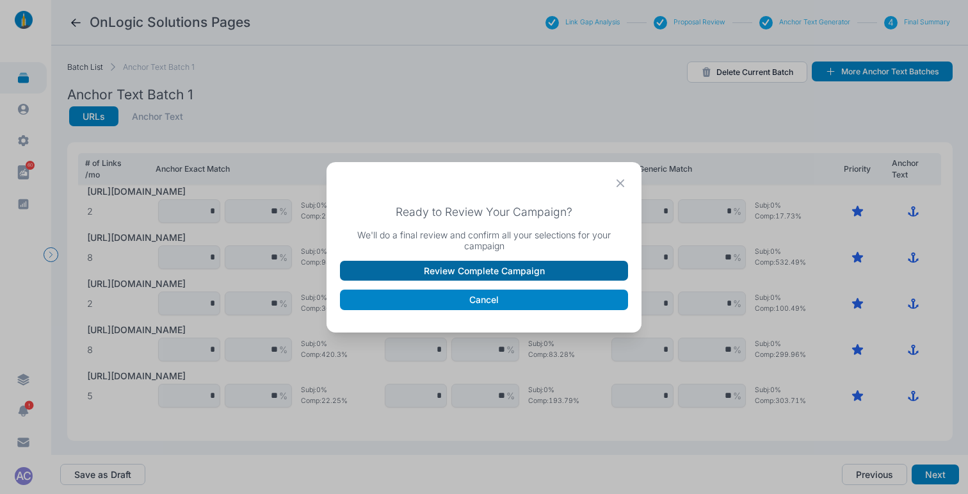
click at [480, 275] on button "Review Complete Campaign" at bounding box center [484, 271] width 288 height 20
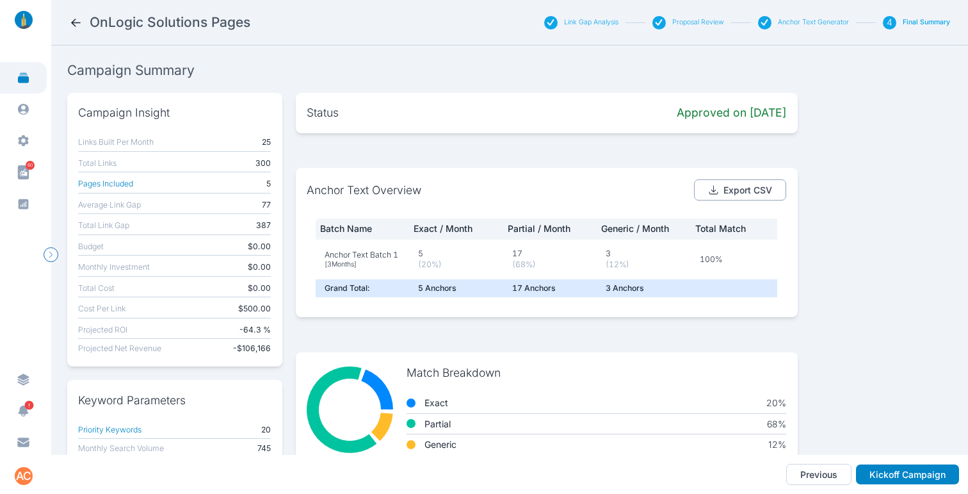
click at [757, 182] on button "Export CSV" at bounding box center [740, 190] width 93 height 22
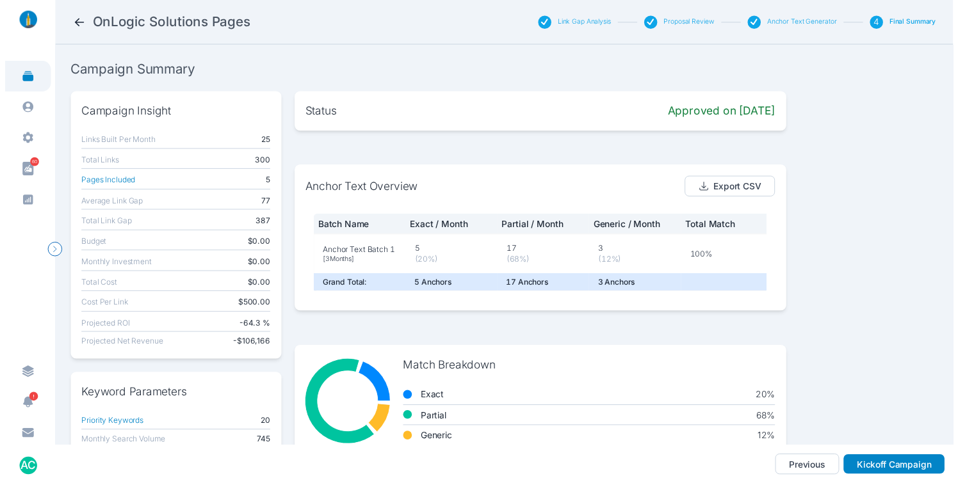
scroll to position [37, 0]
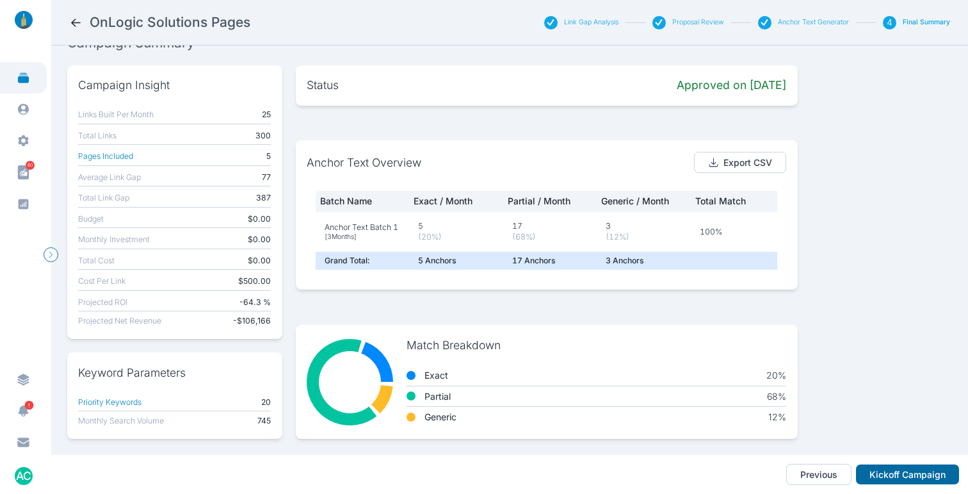
click at [888, 472] on button "Kickoff Campaign" at bounding box center [907, 474] width 103 height 20
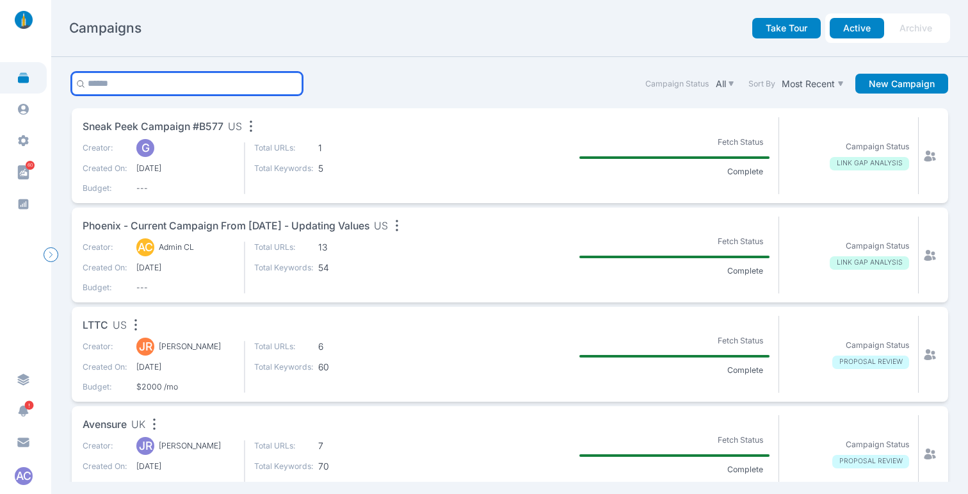
click at [141, 88] on input "text" at bounding box center [187, 83] width 231 height 22
type input "*******"
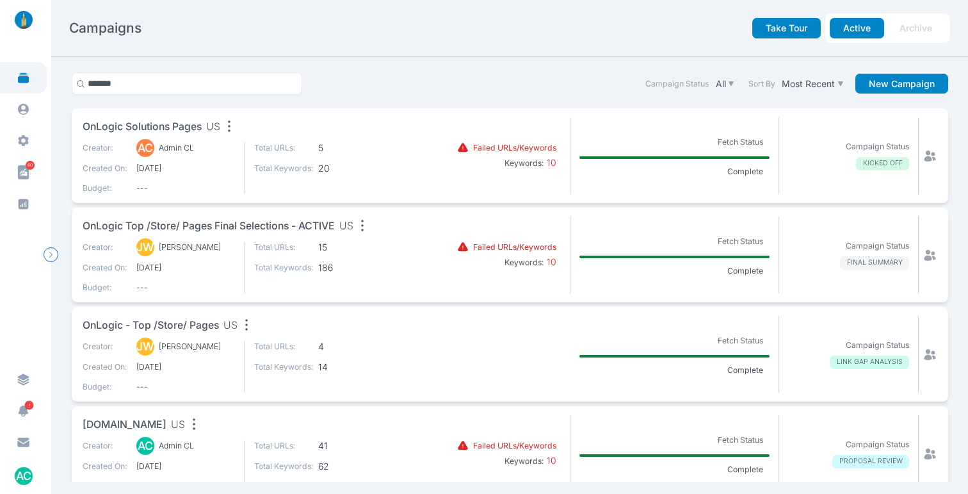
click at [229, 124] on icon "button" at bounding box center [229, 126] width 18 height 18
click at [254, 143] on div "Edit name" at bounding box center [257, 151] width 74 height 22
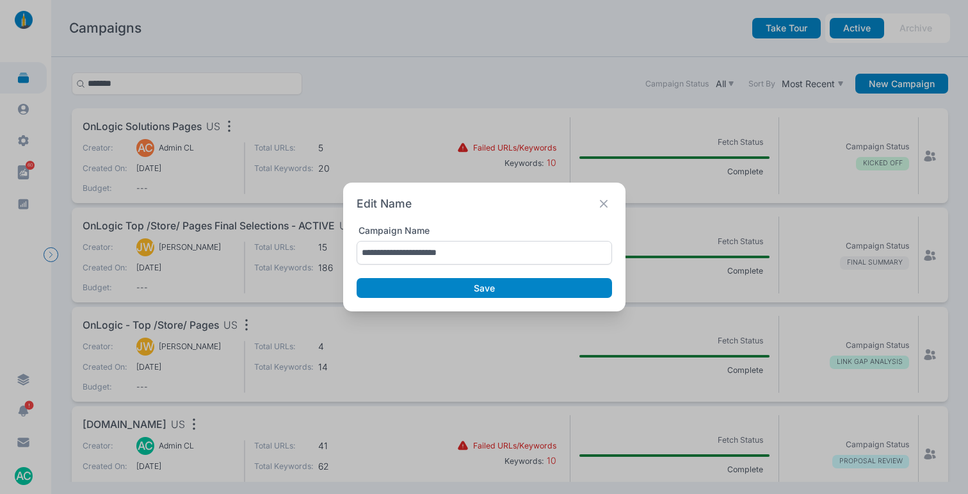
click at [492, 254] on input "**********" at bounding box center [485, 253] width 256 height 24
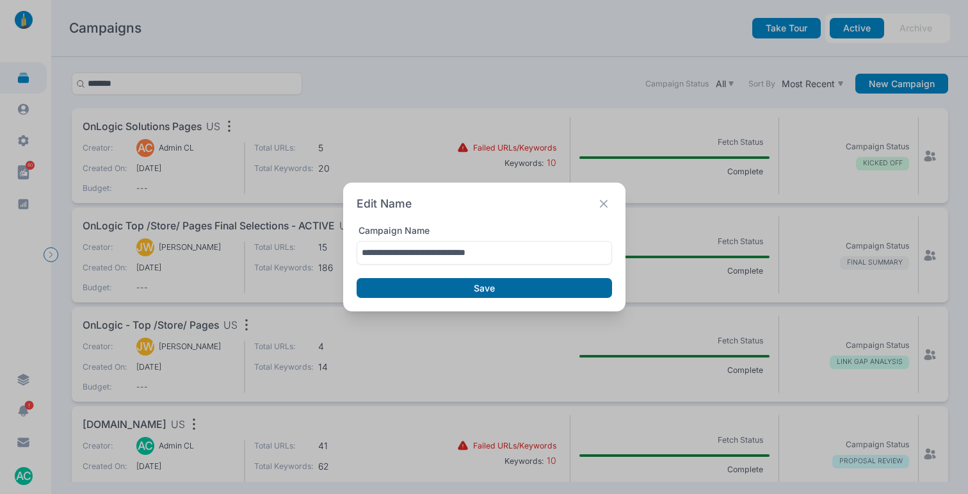
type input "**********"
click at [472, 286] on button "Save" at bounding box center [485, 288] width 256 height 20
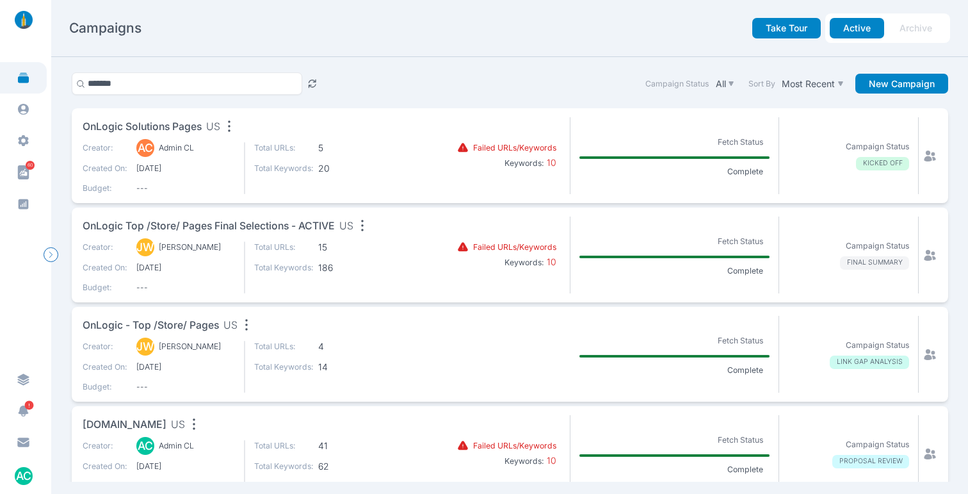
click at [367, 227] on icon "button" at bounding box center [362, 225] width 18 height 18
click at [397, 259] on div "Edit name" at bounding box center [390, 250] width 74 height 22
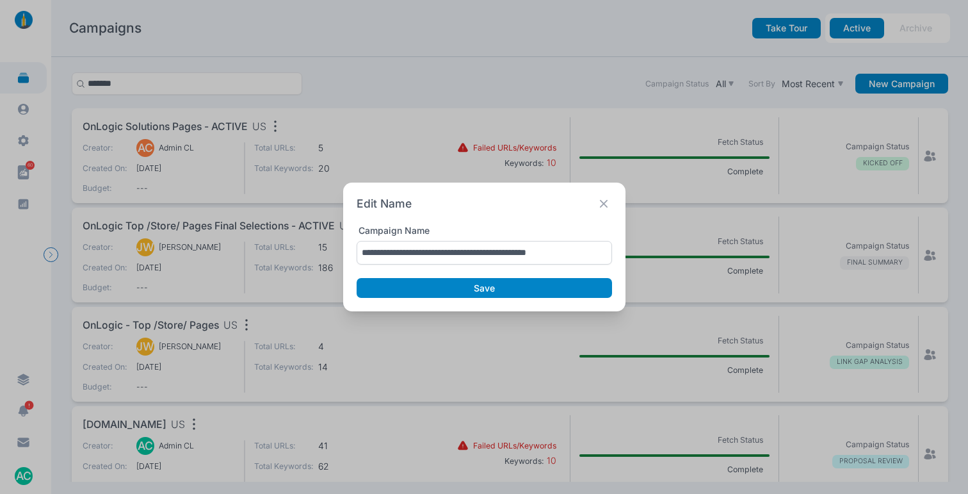
click at [555, 253] on input "**********" at bounding box center [485, 253] width 256 height 24
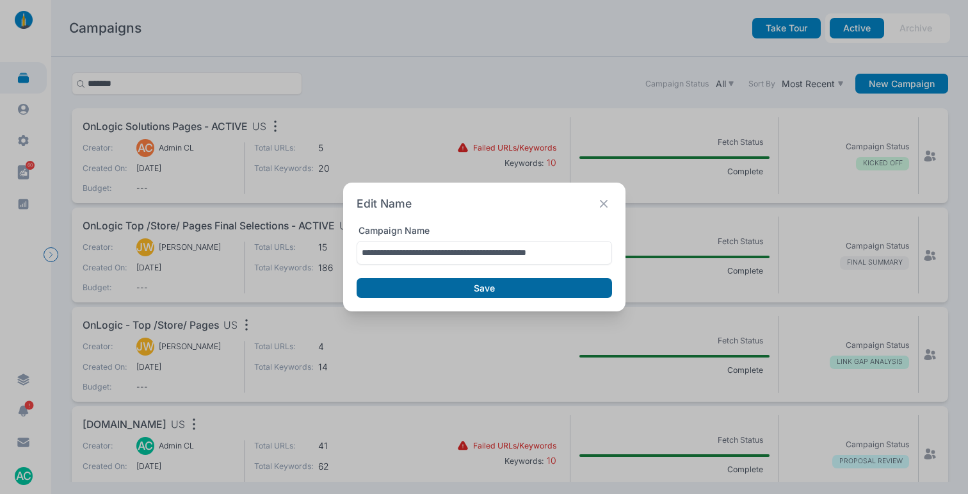
type input "**********"
click at [490, 290] on button "Save" at bounding box center [485, 288] width 256 height 20
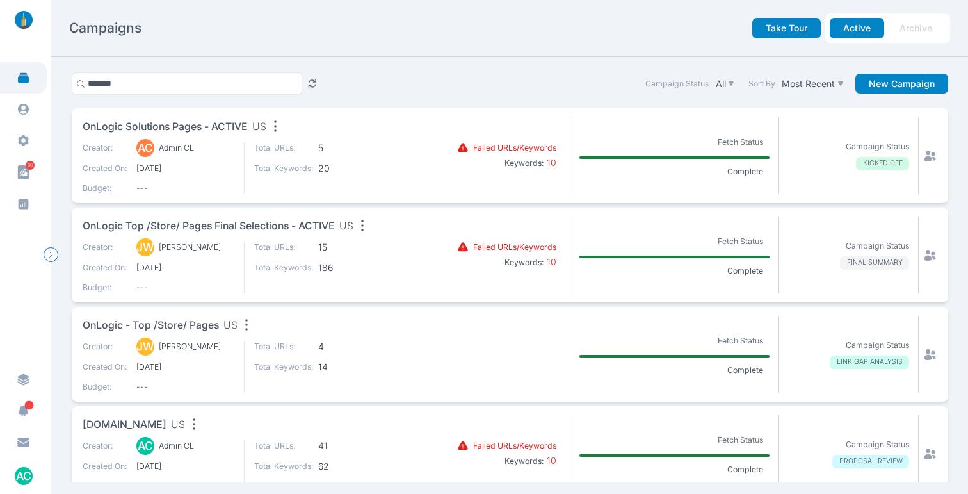
click at [233, 122] on span "OnLogic Solutions Pages - ACTIVE" at bounding box center [165, 127] width 165 height 16
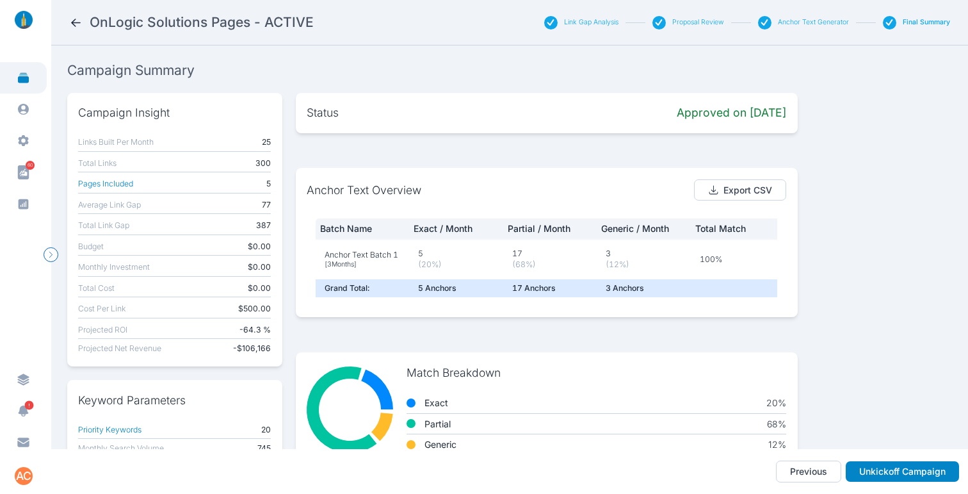
click at [605, 28] on div "Link Gap Analysis" at bounding box center [581, 22] width 75 height 13
click at [602, 24] on button "Link Gap Analysis" at bounding box center [591, 22] width 54 height 9
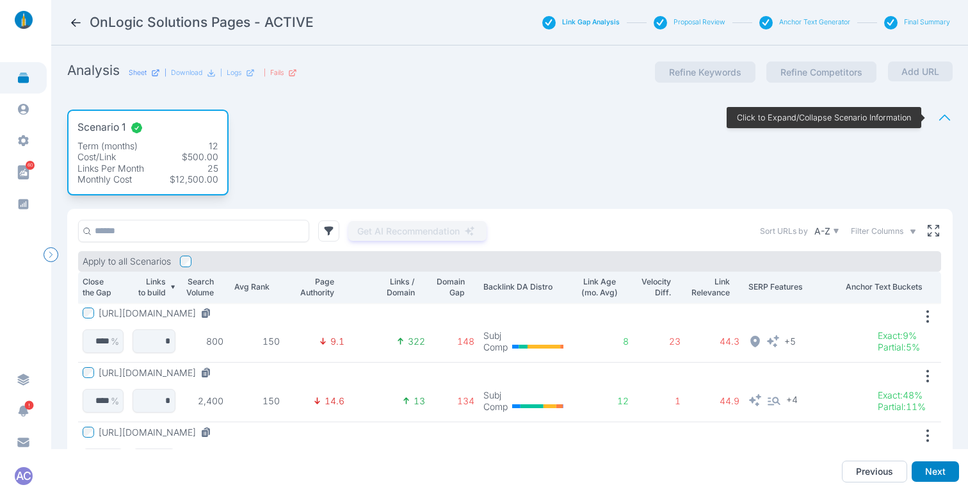
click at [132, 70] on p "Sheet" at bounding box center [138, 73] width 18 height 9
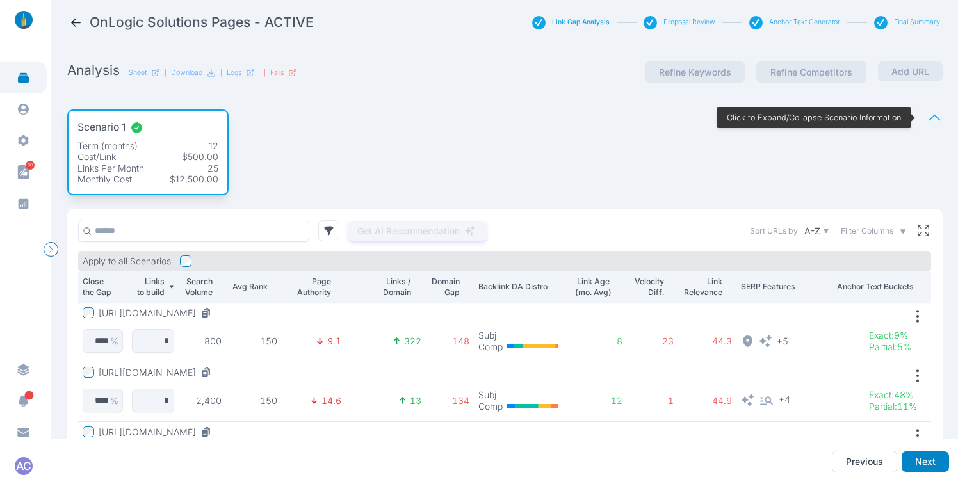
click at [76, 21] on icon at bounding box center [75, 22] width 13 height 13
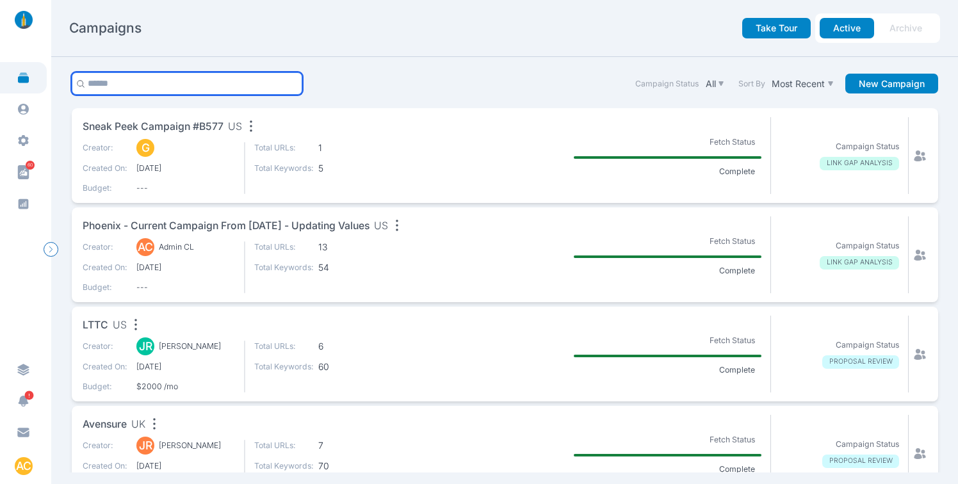
click at [167, 91] on input "text" at bounding box center [187, 83] width 231 height 22
type input "*******"
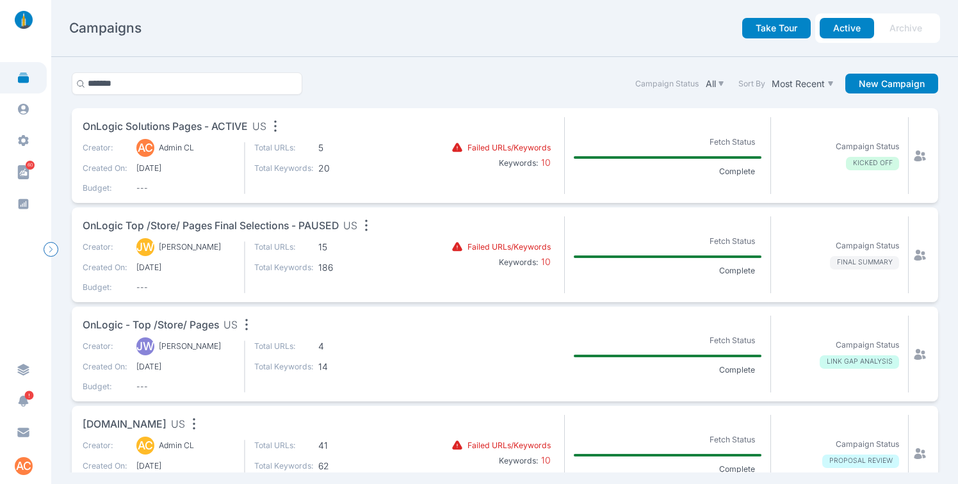
click at [282, 126] on icon "button" at bounding box center [275, 126] width 18 height 18
drag, startPoint x: 444, startPoint y: 66, endPoint x: 699, endPoint y: 122, distance: 261.0
click at [448, 66] on section "******* Campaign Status All Sort By Most Recent New Campaign OnLogic Solutions …" at bounding box center [504, 271] width 907 height 428
click at [914, 156] on icon at bounding box center [920, 155] width 12 height 11
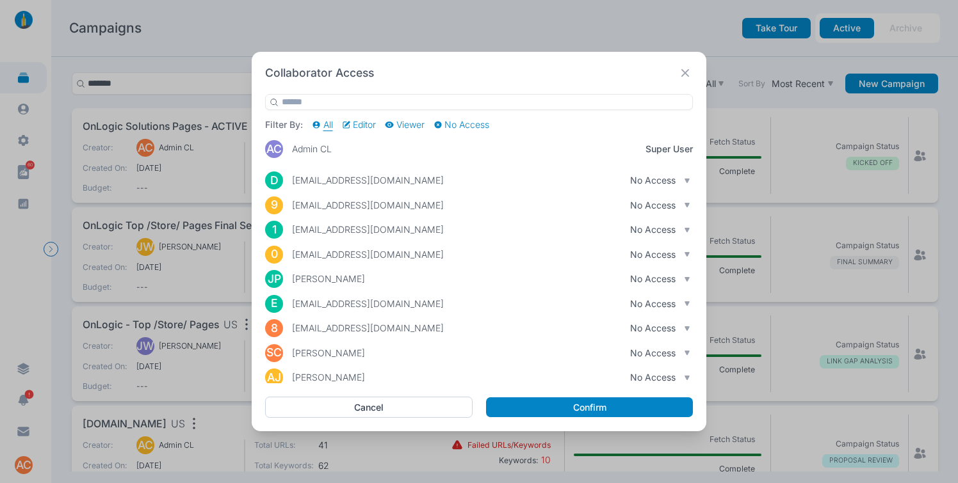
click at [376, 120] on p "Editor" at bounding box center [364, 125] width 23 height 12
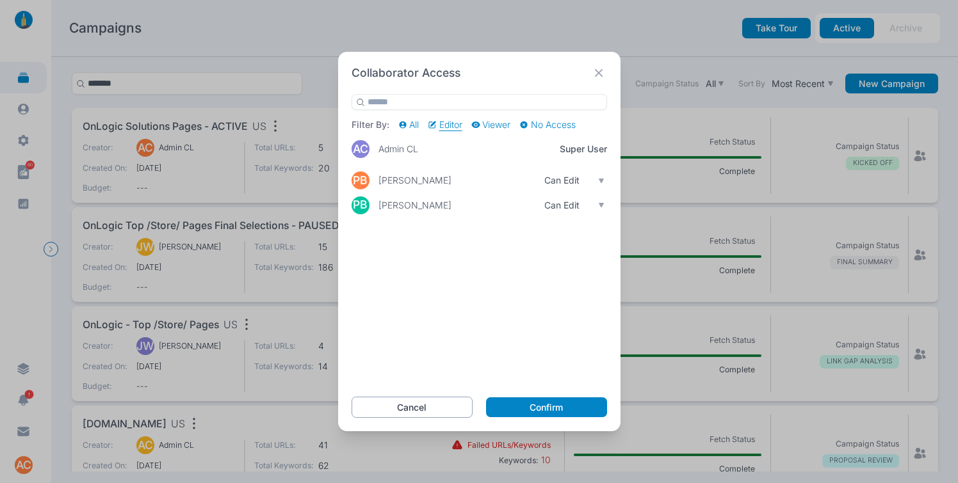
click at [411, 403] on button "Cancel" at bounding box center [413, 408] width 122 height 22
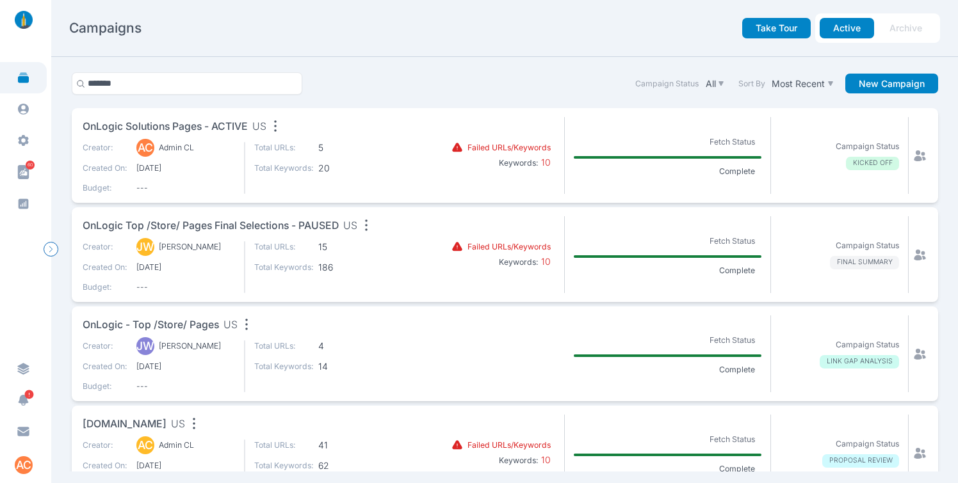
click at [194, 127] on span "OnLogic Solutions Pages - ACTIVE" at bounding box center [165, 127] width 165 height 16
